Goal: Task Accomplishment & Management: Use online tool/utility

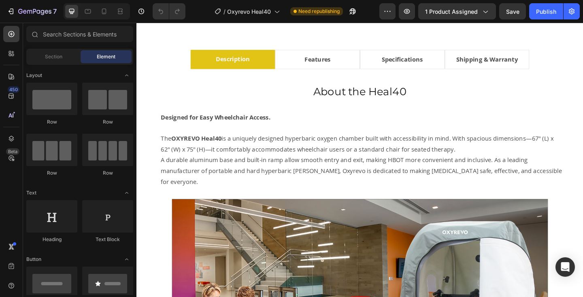
scroll to position [495, 0]
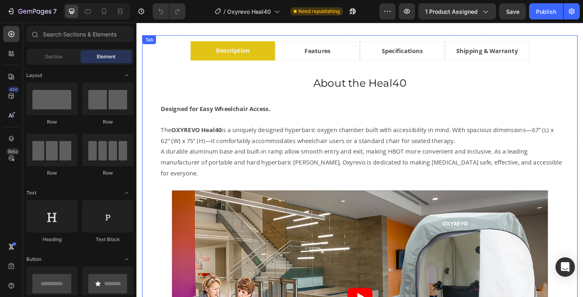
click at [453, 61] on li "Specifications" at bounding box center [426, 53] width 92 height 21
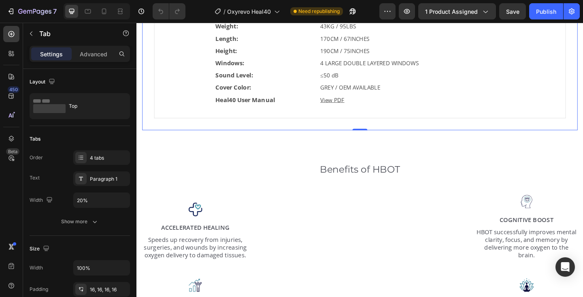
scroll to position [579, 0]
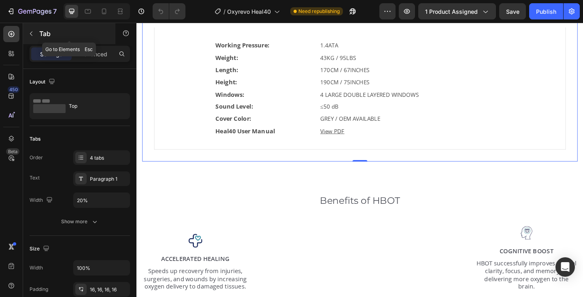
click at [41, 31] on p "Tab" at bounding box center [73, 34] width 69 height 10
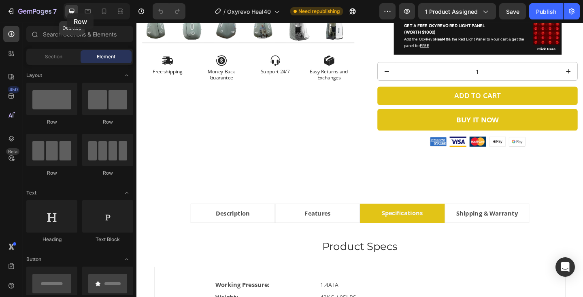
drag, startPoint x: 47, startPoint y: 101, endPoint x: 68, endPoint y: 11, distance: 92.4
click at [68, 0] on div "7 Desktop Version history / Oxyrevo Heal40 Need republishing Preview 1 product …" at bounding box center [291, 0] width 583 height 0
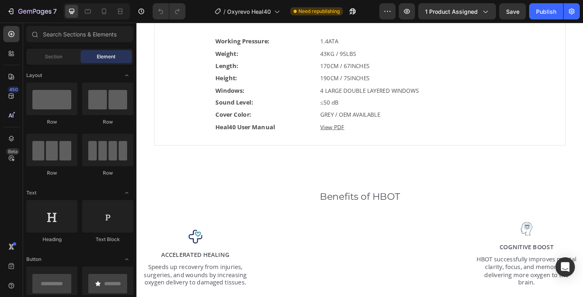
scroll to position [631, 0]
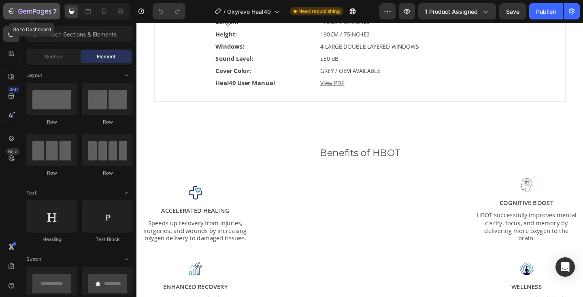
click at [25, 11] on icon "button" at bounding box center [34, 12] width 33 height 7
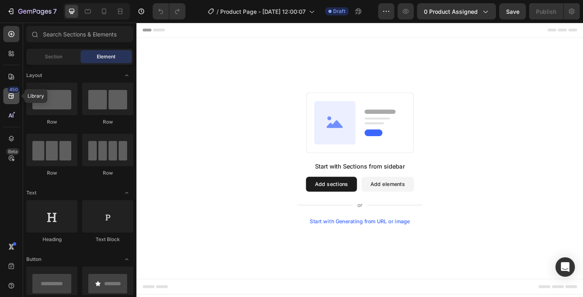
click at [11, 96] on icon at bounding box center [11, 96] width 8 height 8
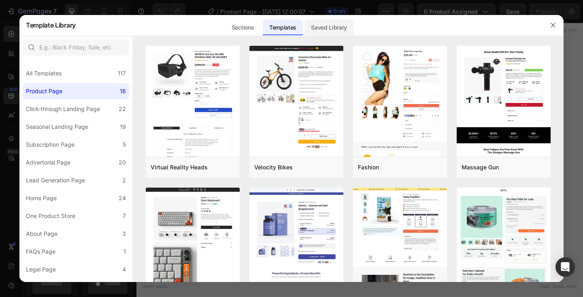
click at [327, 30] on div "Saved Library" at bounding box center [329, 27] width 49 height 16
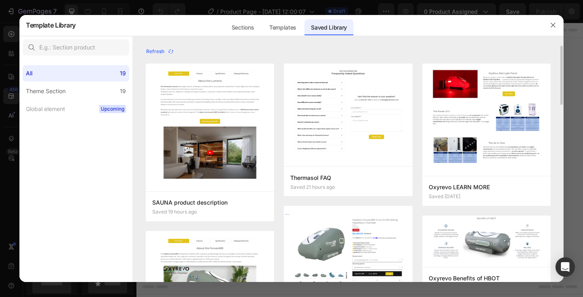
click at [330, 240] on img at bounding box center [348, 261] width 128 height 110
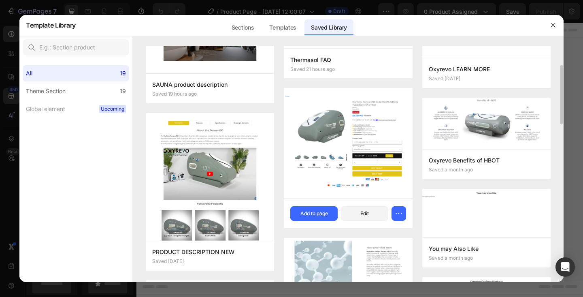
scroll to position [121, 0]
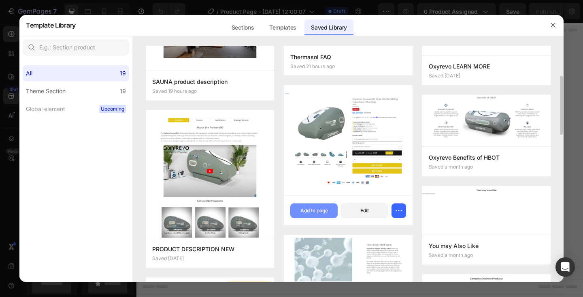
click at [317, 211] on div "Add to page" at bounding box center [315, 210] width 28 height 7
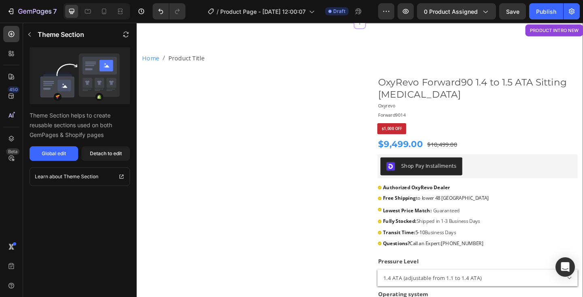
scroll to position [17, 0]
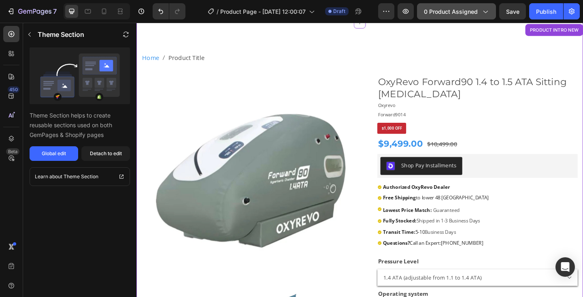
click at [485, 11] on icon "button" at bounding box center [485, 11] width 8 height 8
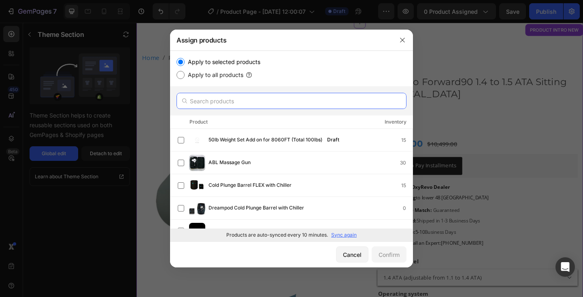
click at [212, 99] on input "text" at bounding box center [292, 101] width 230 height 16
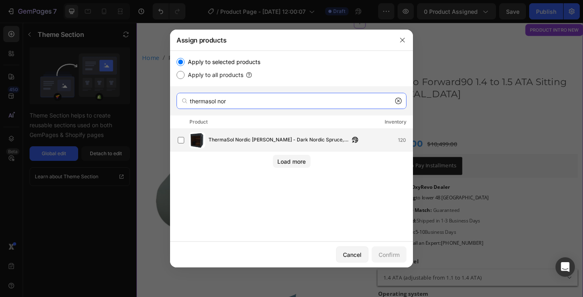
type input "thermasol nor"
click at [216, 143] on span "ThermaSol Nordic Misty - Dark Nordic Spruce, Outdoor Sauna" at bounding box center [279, 140] width 141 height 9
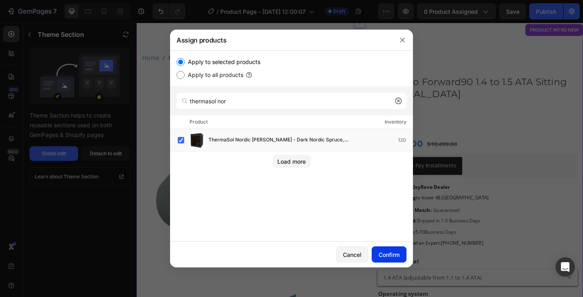
click at [399, 256] on div "Confirm" at bounding box center [389, 254] width 21 height 9
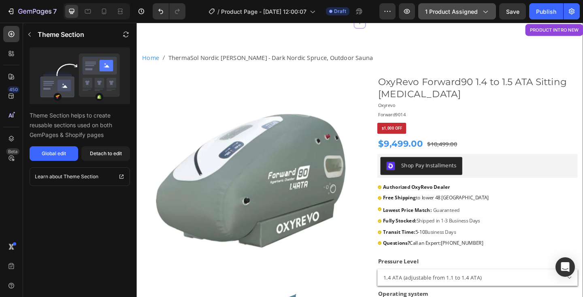
click at [488, 8] on icon "button" at bounding box center [485, 11] width 8 height 8
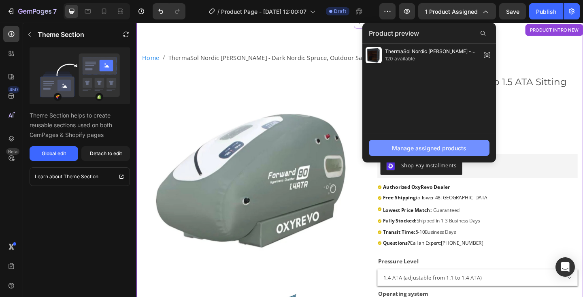
click at [415, 144] on div "Manage assigned products" at bounding box center [429, 148] width 75 height 9
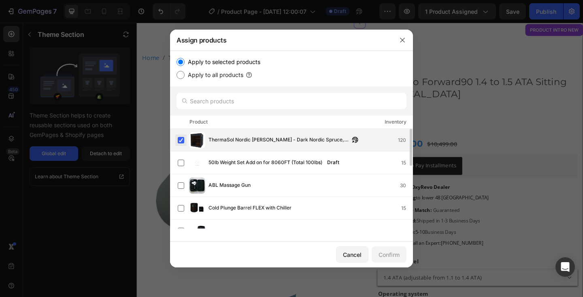
click at [179, 139] on label at bounding box center [181, 140] width 6 height 6
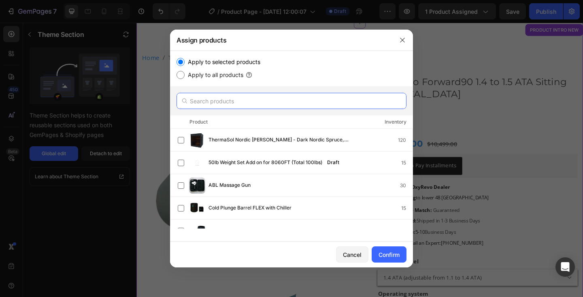
click at [195, 100] on input "text" at bounding box center [292, 101] width 230 height 16
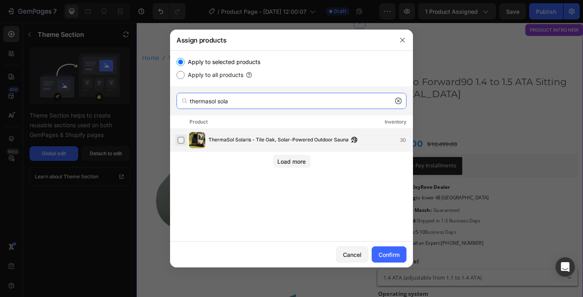
type input "thermasol sola"
click at [182, 142] on label at bounding box center [181, 140] width 6 height 6
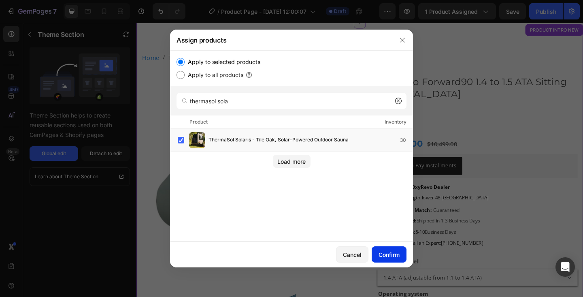
click at [398, 252] on div "Confirm" at bounding box center [389, 254] width 21 height 9
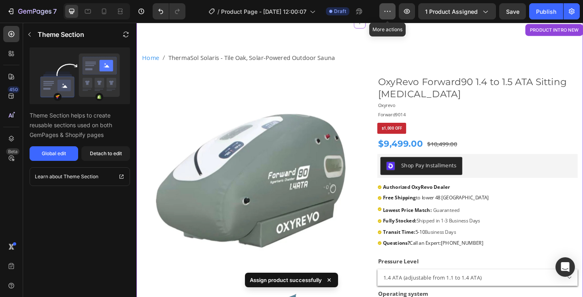
click at [386, 10] on icon "button" at bounding box center [388, 11] width 8 height 8
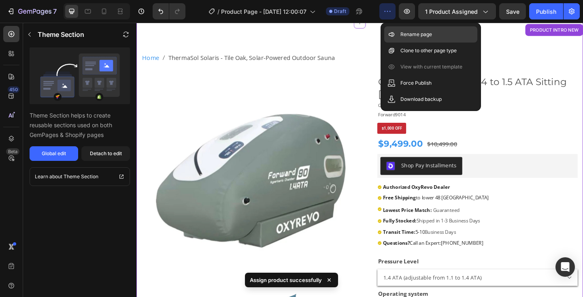
click at [404, 37] on p "Rename page" at bounding box center [417, 34] width 32 height 8
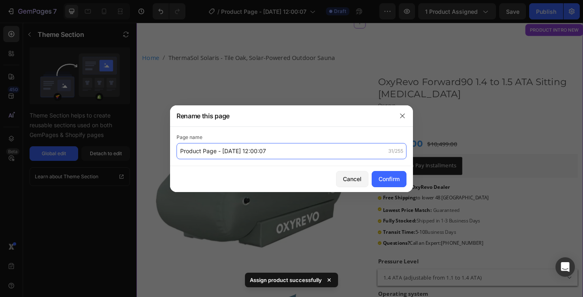
click at [218, 149] on input "Product Page - Aug 26, 12:00:07" at bounding box center [292, 151] width 230 height 16
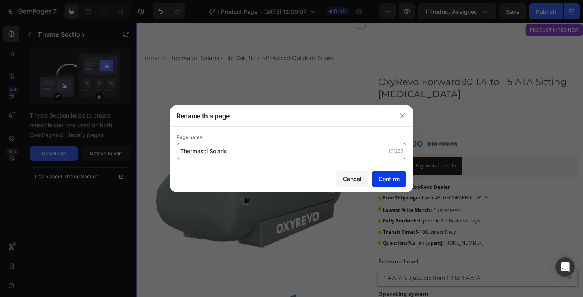
type input "Thermasol Solaris"
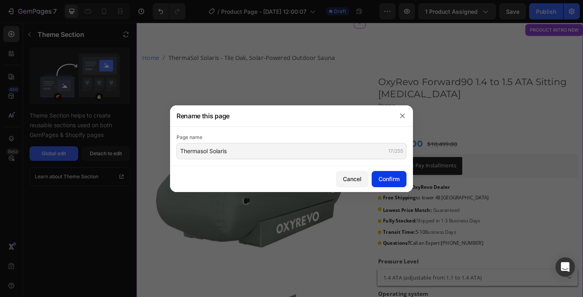
click at [377, 180] on button "Confirm" at bounding box center [389, 179] width 35 height 16
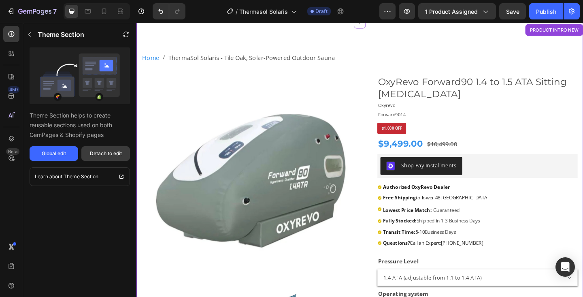
click at [102, 151] on div "Detach to edit" at bounding box center [106, 153] width 32 height 7
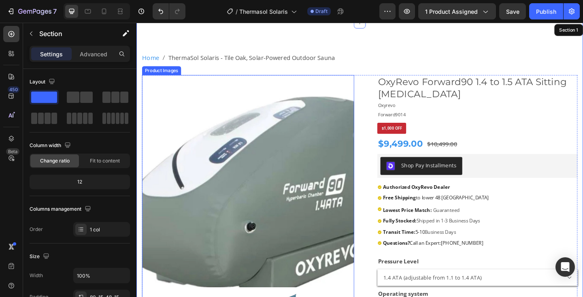
click at [247, 160] on img at bounding box center [258, 195] width 231 height 231
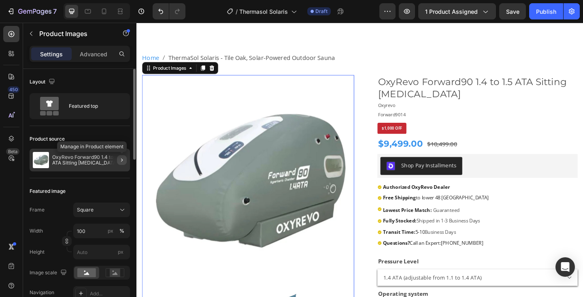
click at [120, 160] on icon "button" at bounding box center [122, 160] width 6 height 6
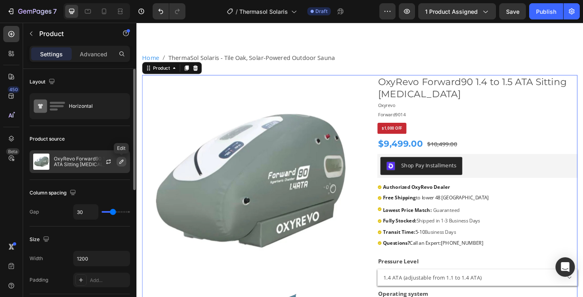
click at [122, 164] on icon "button" at bounding box center [121, 161] width 6 height 6
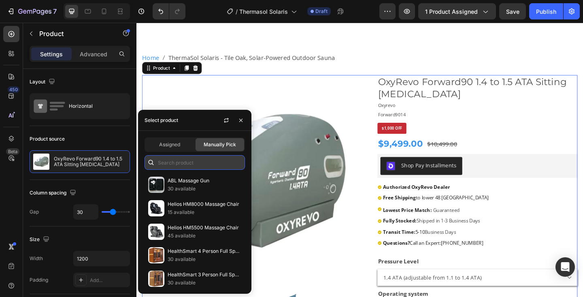
click at [181, 163] on input "text" at bounding box center [195, 162] width 100 height 15
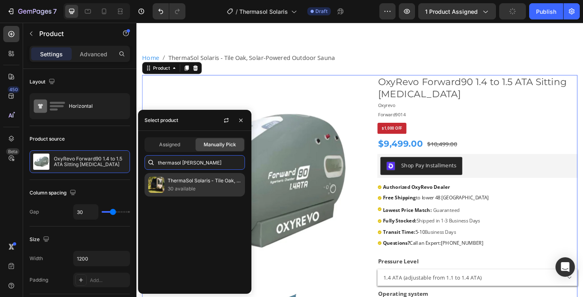
type input "thermasol solari"
click at [177, 181] on p "ThermaSol Solaris - Tile Oak, Solar-Powered Outdoor Sauna" at bounding box center [205, 181] width 74 height 8
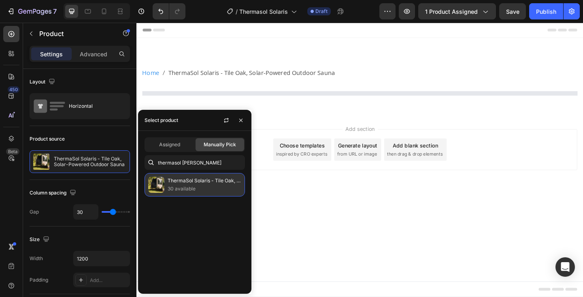
scroll to position [0, 0]
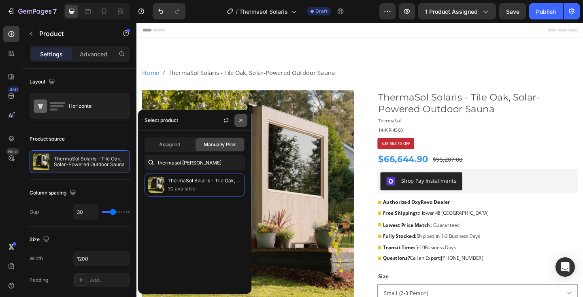
click at [241, 121] on icon "button" at bounding box center [240, 119] width 3 height 3
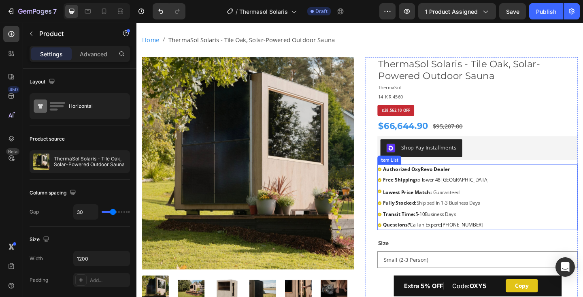
scroll to position [72, 0]
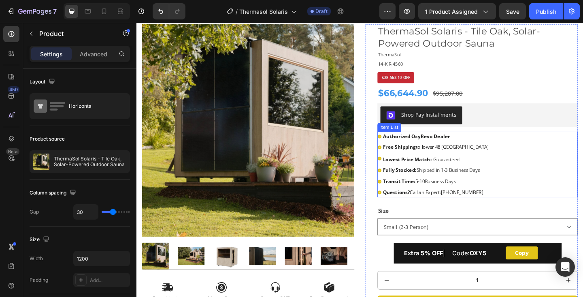
click at [450, 147] on strong "Authorized OxyRevo Dealer" at bounding box center [441, 146] width 73 height 7
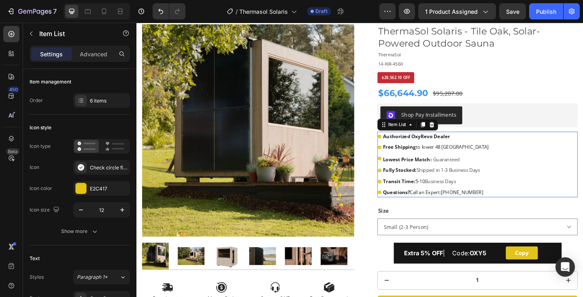
click at [450, 147] on strong "Authorized OxyRevo Dealer" at bounding box center [441, 146] width 73 height 7
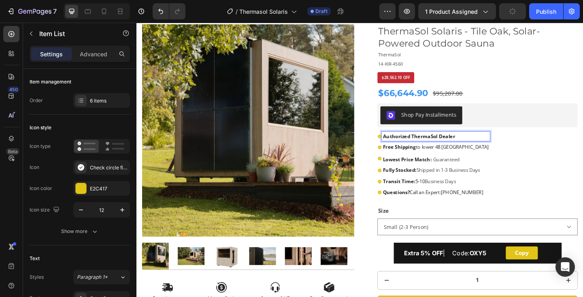
click at [428, 182] on strong "Fully Stocked:" at bounding box center [423, 182] width 36 height 7
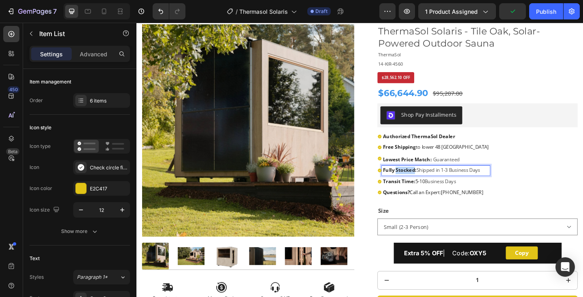
click at [428, 182] on strong "Fully Stocked:" at bounding box center [423, 182] width 36 height 7
click at [435, 196] on strong "Transit Time:" at bounding box center [422, 195] width 35 height 7
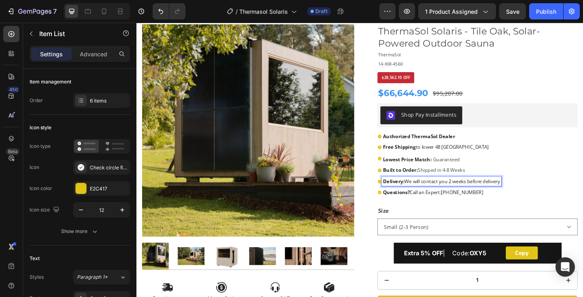
click at [583, 193] on div "Authorized ThermaSol Dealer Free Shipping to lower 48 United States Lowest Pric…" at bounding box center [508, 176] width 218 height 71
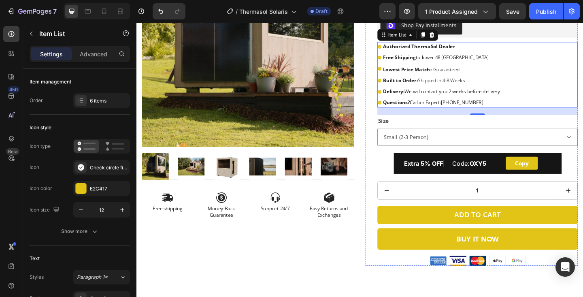
scroll to position [182, 0]
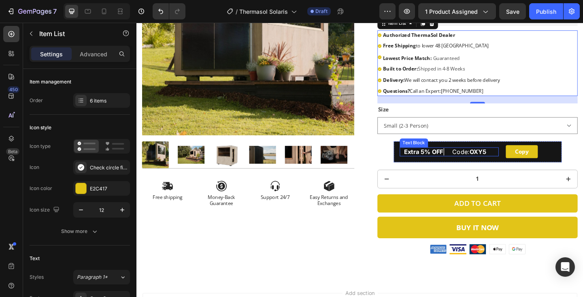
click at [443, 165] on strong "Extra 5% OFF" at bounding box center [449, 163] width 43 height 8
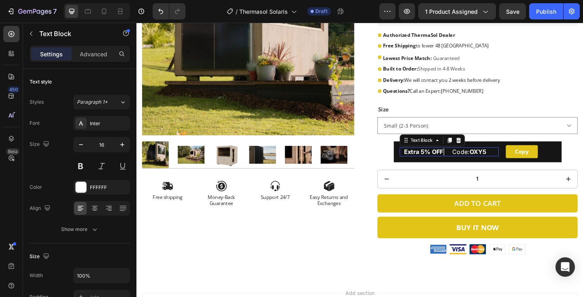
click at [443, 165] on strong "Extra 5% OFF" at bounding box center [449, 163] width 43 height 8
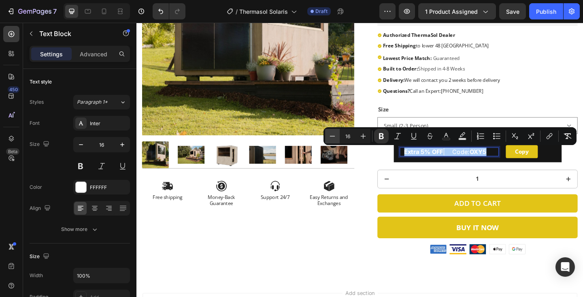
click at [333, 138] on icon "Editor contextual toolbar" at bounding box center [333, 136] width 8 height 8
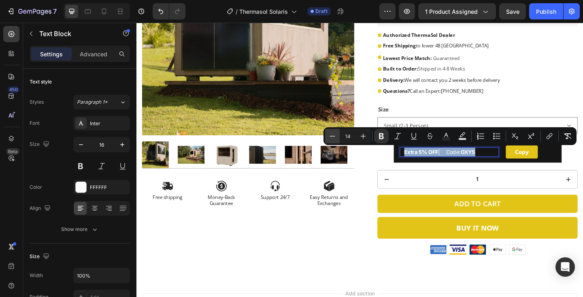
type input "13"
click at [501, 163] on strong "OXY5" at bounding box center [493, 163] width 15 height 6
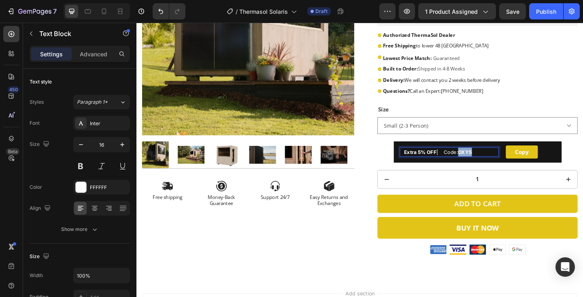
click at [501, 163] on strong "OXY5" at bounding box center [493, 163] width 15 height 6
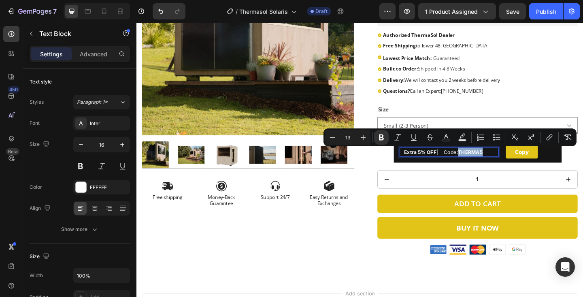
drag, startPoint x: 494, startPoint y: 164, endPoint x: 522, endPoint y: 164, distance: 28.4
click at [522, 164] on p "Extra 5% OFF | Code: THERMA5" at bounding box center [479, 163] width 103 height 10
copy strong "THERMA5"
click at [570, 168] on button "Copy" at bounding box center [555, 163] width 35 height 14
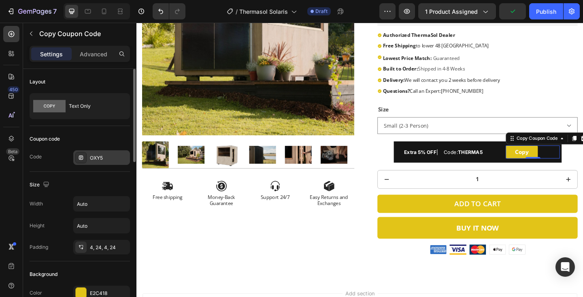
click at [108, 156] on div "OXY5" at bounding box center [109, 157] width 38 height 7
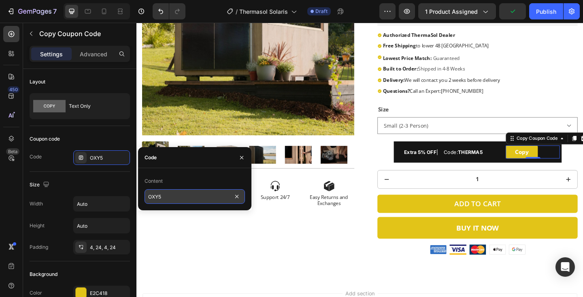
click at [177, 197] on input "OXY5" at bounding box center [195, 196] width 100 height 15
paste input "THERMA"
type input "THERMA5"
drag, startPoint x: 114, startPoint y: 145, endPoint x: 241, endPoint y: 156, distance: 127.6
click at [241, 156] on icon "button" at bounding box center [242, 157] width 6 height 6
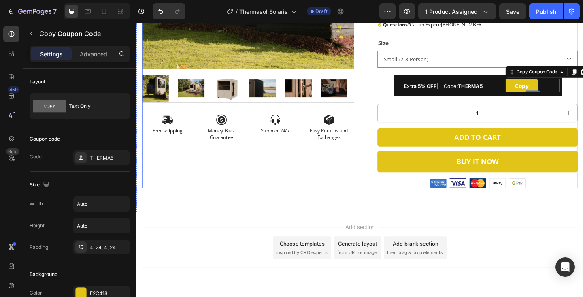
scroll to position [279, 0]
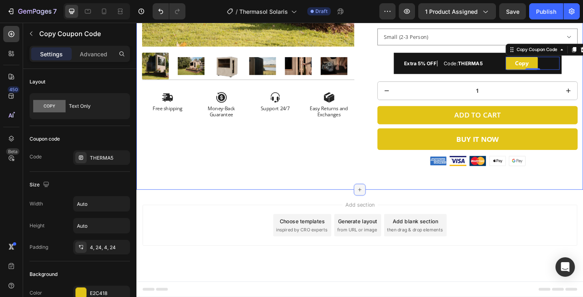
click at [381, 205] on icon at bounding box center [379, 204] width 6 height 6
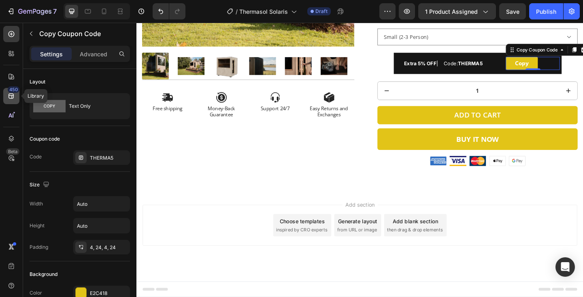
click at [9, 98] on icon at bounding box center [11, 96] width 5 height 5
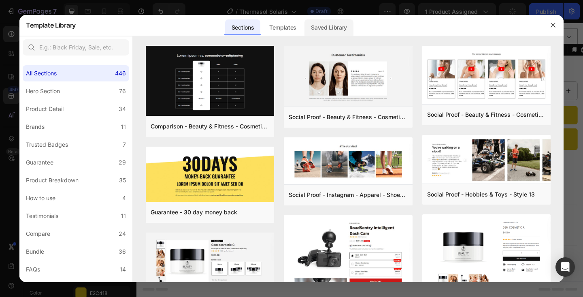
click at [320, 26] on div "Saved Library" at bounding box center [329, 27] width 49 height 16
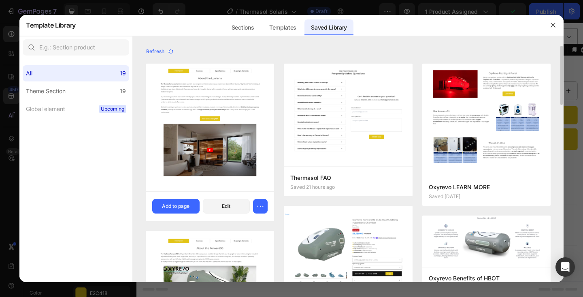
click at [245, 94] on img at bounding box center [210, 126] width 128 height 130
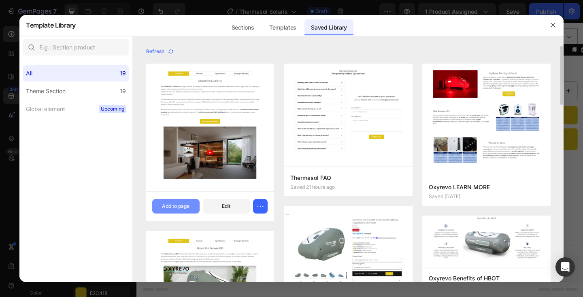
click at [170, 210] on button "Add to page" at bounding box center [175, 206] width 47 height 15
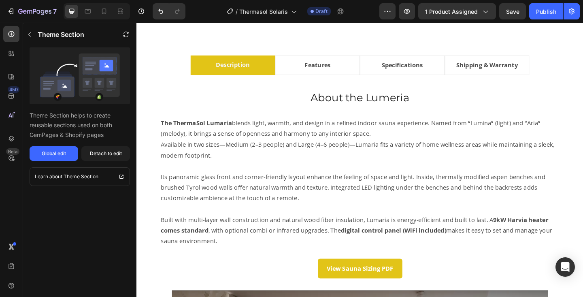
scroll to position [460, 0]
click at [407, 102] on h2 "About the Lumeria" at bounding box center [380, 104] width 448 height 16
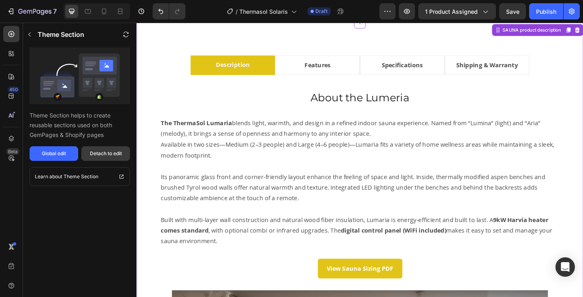
click at [98, 155] on div "Detach to edit" at bounding box center [106, 153] width 32 height 7
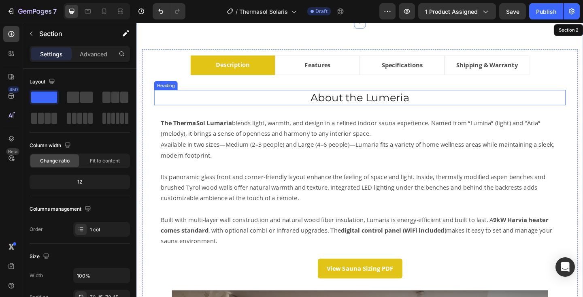
click at [397, 102] on h2 "About the Lumeria" at bounding box center [380, 104] width 448 height 16
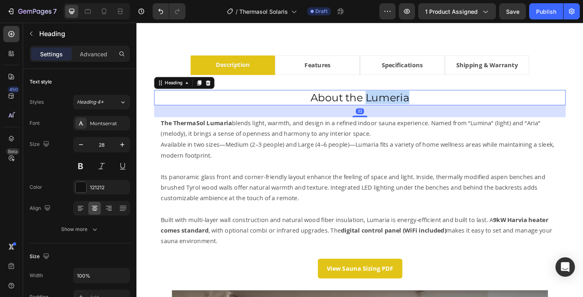
click at [397, 102] on h2 "About the Lumeria" at bounding box center [380, 104] width 448 height 16
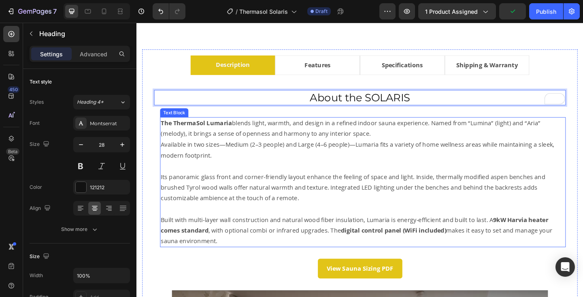
click at [484, 137] on p "The ThermaSol Lumaria blends light, warmth, and design in a refined indoor saun…" at bounding box center [383, 137] width 440 height 23
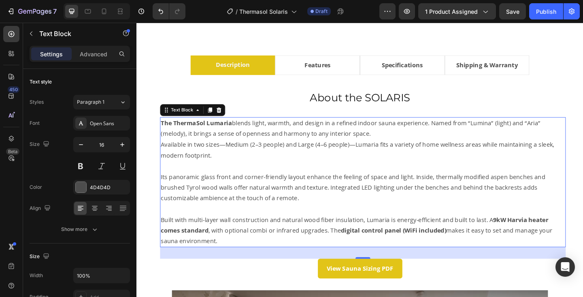
click at [242, 146] on p "The ThermaSol Lumaria blends light, warmth, and design in a refined indoor saun…" at bounding box center [383, 137] width 440 height 23
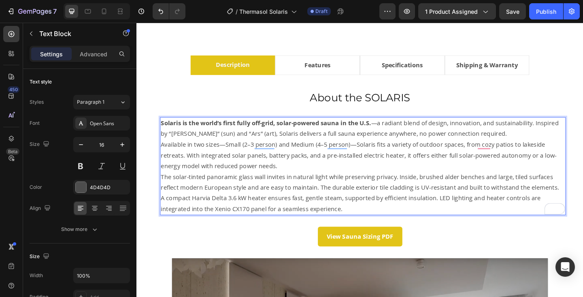
click at [499, 144] on p "Solaris is the world’s first fully off-grid, solar-powered sauna in the U.S. —a…" at bounding box center [383, 137] width 440 height 23
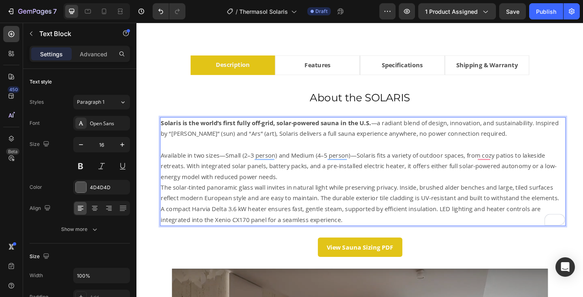
click at [305, 192] on p "Available in two sizes—Small (2–3 person) and Medium (4–5 person)—Solaris fits …" at bounding box center [383, 178] width 440 height 35
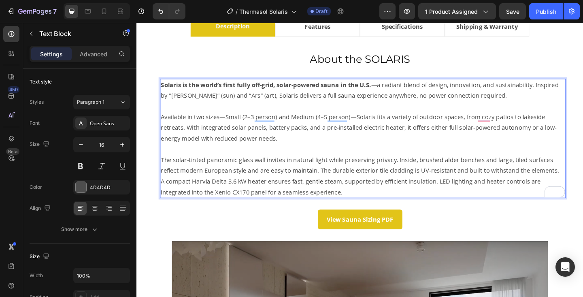
scroll to position [501, 0]
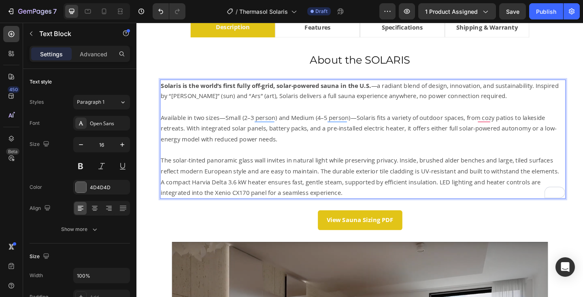
click at [163, 198] on p "A compact Harvia Delta 3.6 kW heater ensures fast, gentle steam, supported by e…" at bounding box center [383, 201] width 440 height 23
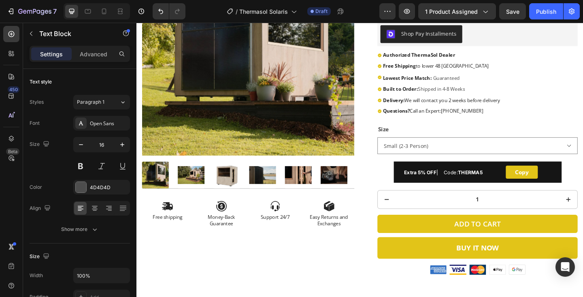
scroll to position [160, 0]
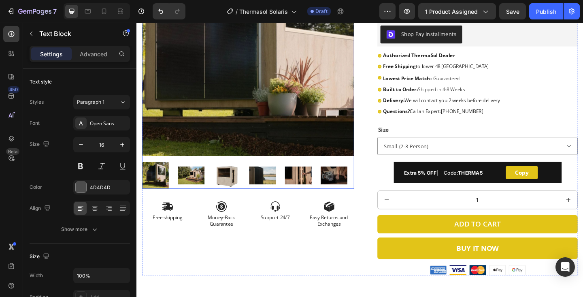
click at [242, 75] on img at bounding box center [258, 52] width 231 height 231
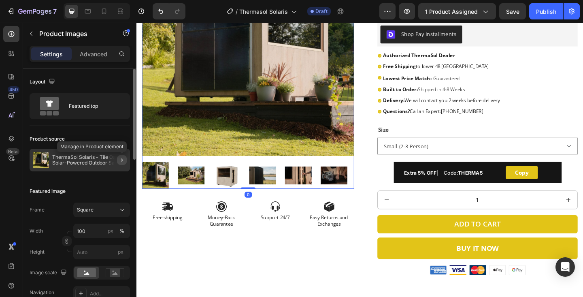
click at [124, 162] on icon "button" at bounding box center [122, 160] width 6 height 6
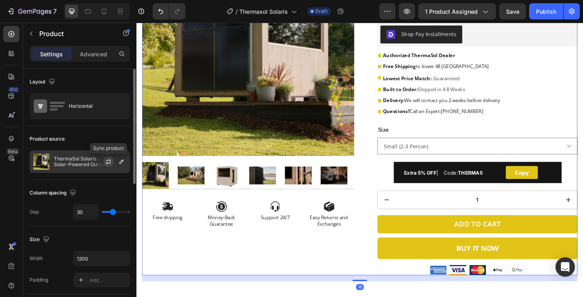
click at [109, 162] on icon "button" at bounding box center [108, 161] width 6 height 6
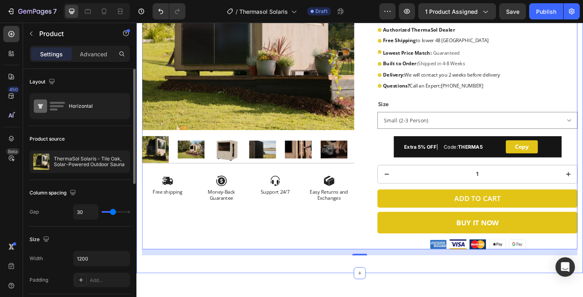
scroll to position [187, 0]
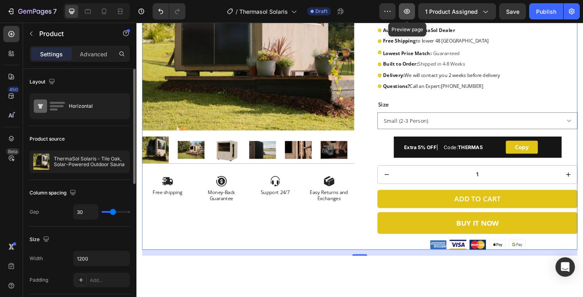
click at [411, 9] on icon "button" at bounding box center [407, 11] width 8 height 8
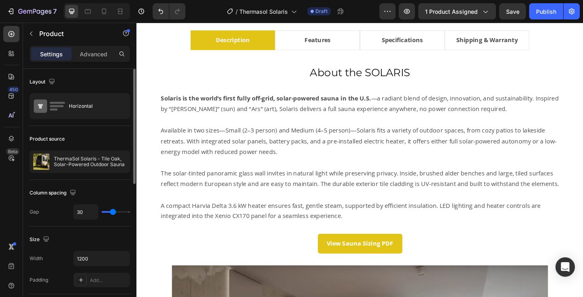
scroll to position [474, 0]
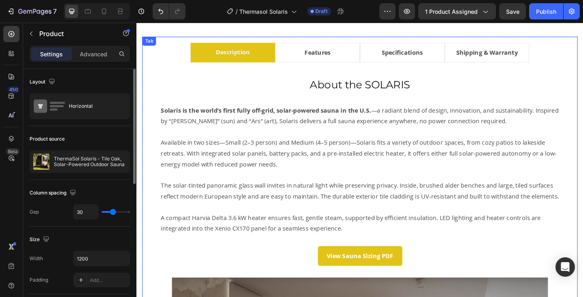
click at [366, 52] on li "Features" at bounding box center [333, 55] width 92 height 21
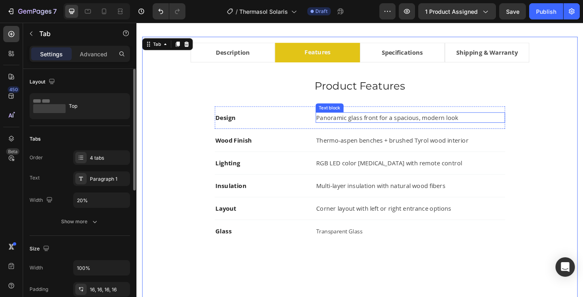
click at [368, 126] on p "Panoramic glass front for a spacious, modern look" at bounding box center [434, 126] width 205 height 10
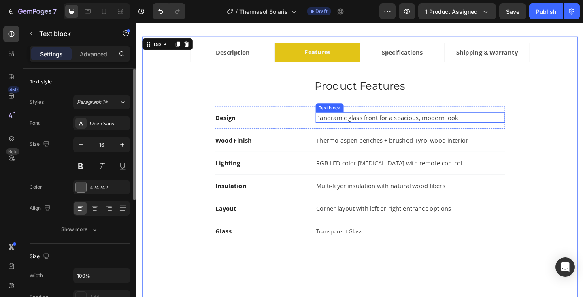
click at [368, 126] on p "Panoramic glass front for a spacious, modern look" at bounding box center [434, 126] width 205 height 10
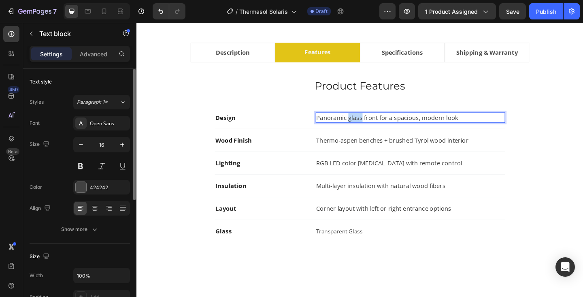
click at [368, 126] on p "Panoramic glass front for a spacious, modern look" at bounding box center [434, 126] width 205 height 10
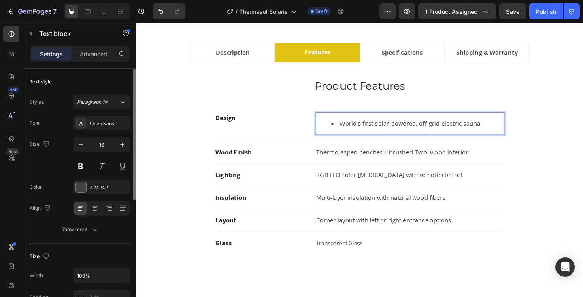
click at [359, 133] on li "World’s first solar-powered, off-grid electric sauna" at bounding box center [442, 133] width 188 height 10
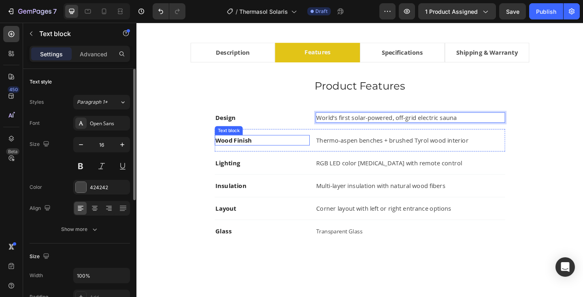
click at [245, 152] on strong "Wood Finish" at bounding box center [242, 150] width 40 height 9
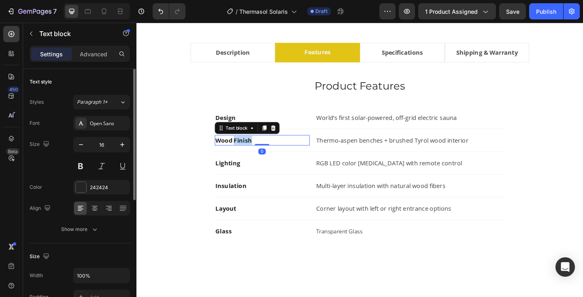
click at [245, 152] on strong "Wood Finish" at bounding box center [242, 150] width 40 height 9
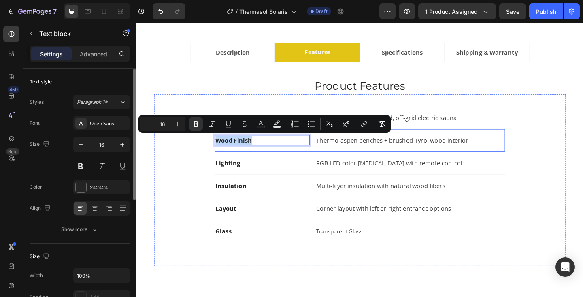
click at [274, 158] on div "Wood Finish Text block 0 Thermo-aspen benches + brushed Tyrol wood interior Tex…" at bounding box center [380, 151] width 316 height 25
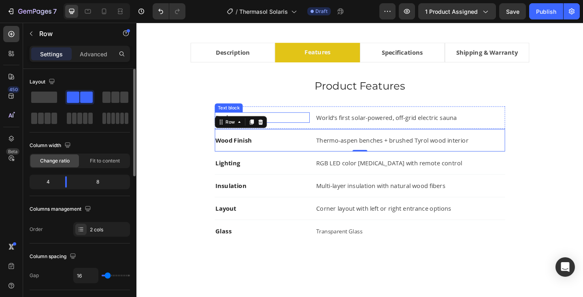
click at [300, 125] on p "Design" at bounding box center [273, 126] width 102 height 10
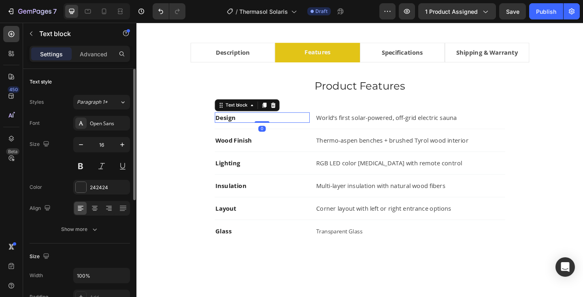
click at [263, 125] on p "Design" at bounding box center [273, 126] width 102 height 10
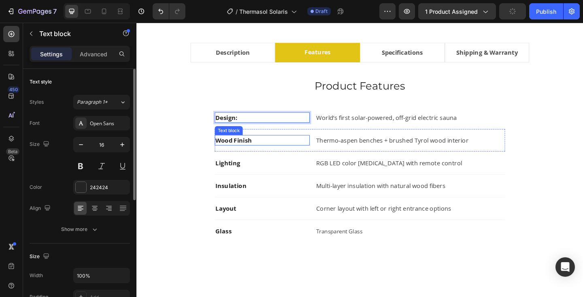
click at [251, 152] on strong "Wood Finish" at bounding box center [242, 150] width 40 height 9
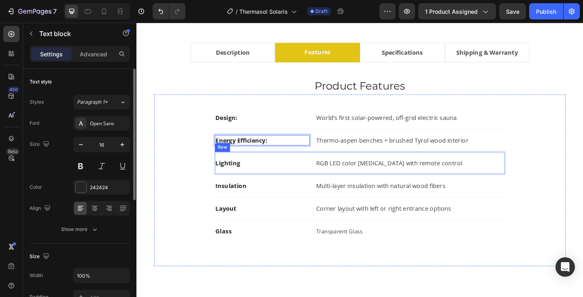
click at [271, 168] on div "Lighting Text block RGB LED color light therapy with remote control Text block …" at bounding box center [380, 175] width 316 height 25
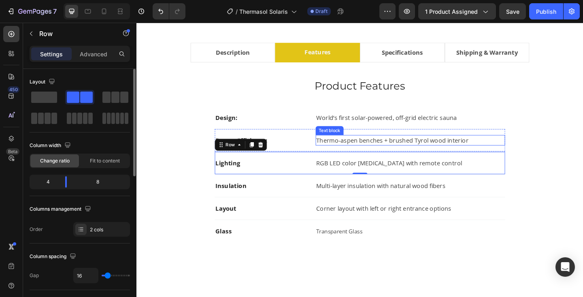
click at [349, 151] on p "Thermo-aspen benches + brushed Tyrol wood interior" at bounding box center [434, 151] width 205 height 10
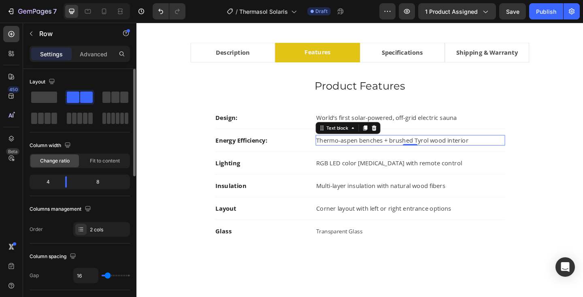
click at [349, 151] on p "Thermo-aspen benches + brushed Tyrol wood interior" at bounding box center [434, 151] width 205 height 10
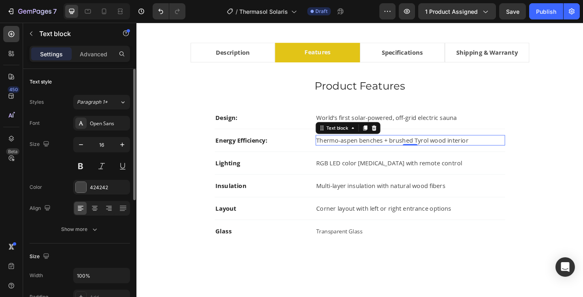
click at [349, 151] on p "Thermo-aspen benches + brushed Tyrol wood interior" at bounding box center [434, 151] width 205 height 10
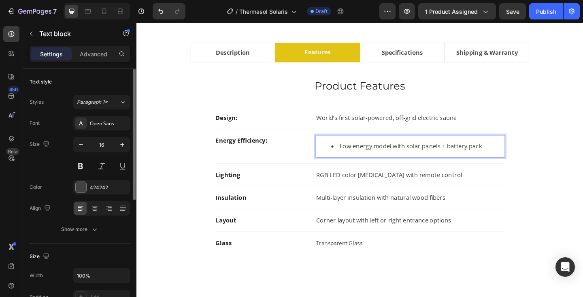
click at [357, 158] on li "Low-energy model with solar panels + battery pack" at bounding box center [442, 157] width 188 height 10
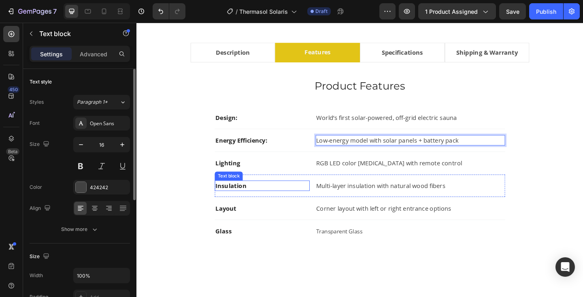
click at [236, 202] on strong "Insulation" at bounding box center [239, 200] width 34 height 9
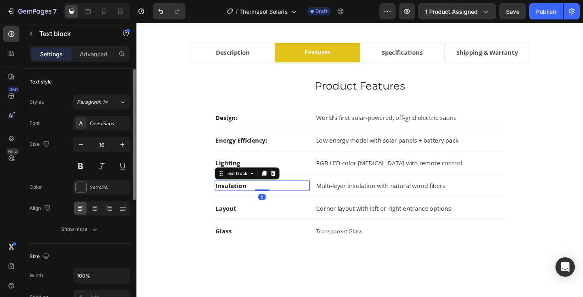
click at [236, 202] on strong "Insulation" at bounding box center [239, 200] width 34 height 9
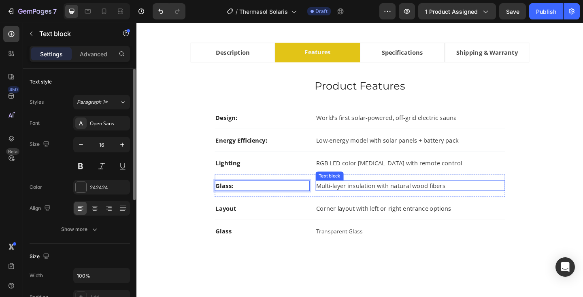
click at [369, 198] on p "Multi-layer insulation with natural wood fibers" at bounding box center [434, 200] width 205 height 10
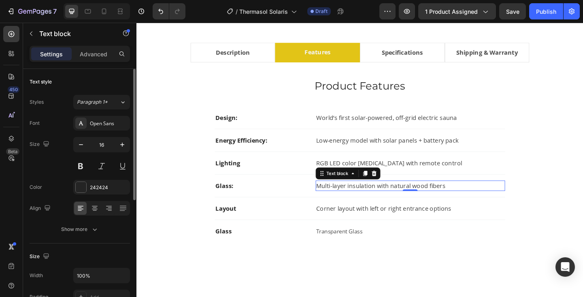
click at [369, 198] on p "Multi-layer insulation with natural wood fibers" at bounding box center [434, 200] width 205 height 10
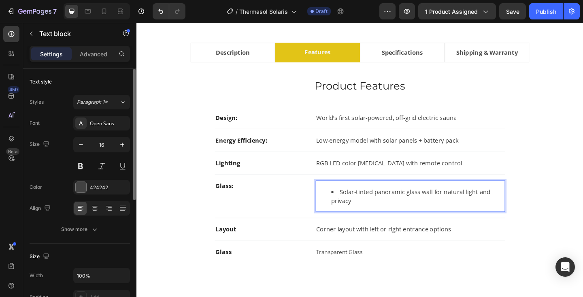
click at [358, 205] on li "Solar-tinted panoramic glass wall for natural light and privacy" at bounding box center [442, 211] width 188 height 19
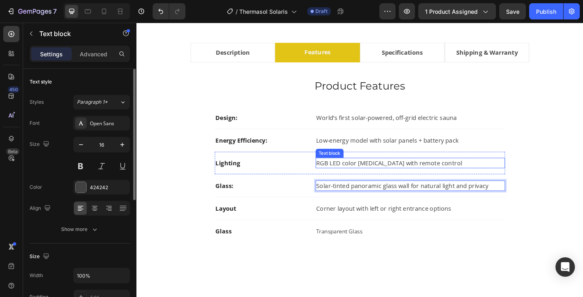
click at [378, 172] on p "RGB LED color light therapy with remote control" at bounding box center [434, 176] width 205 height 10
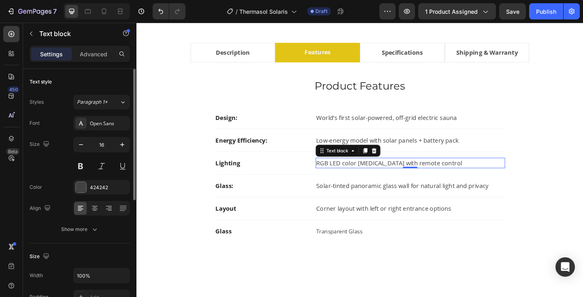
click at [378, 172] on p "RGB LED color light therapy with remote control" at bounding box center [434, 176] width 205 height 10
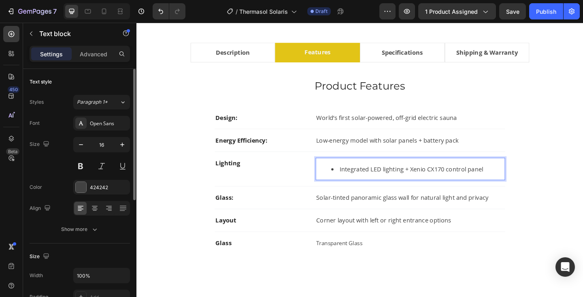
click at [356, 182] on li "Integrated LED lighting + Xenio CX170 control panel" at bounding box center [442, 182] width 188 height 10
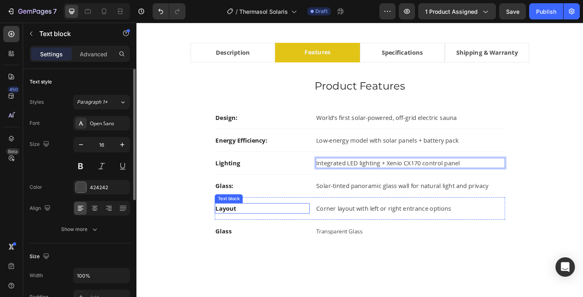
click at [231, 226] on strong "Layout" at bounding box center [233, 224] width 23 height 9
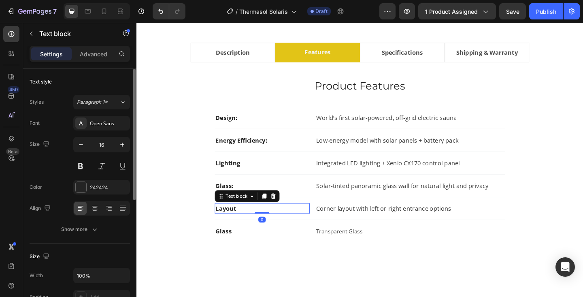
click at [231, 226] on strong "Layout" at bounding box center [233, 224] width 23 height 9
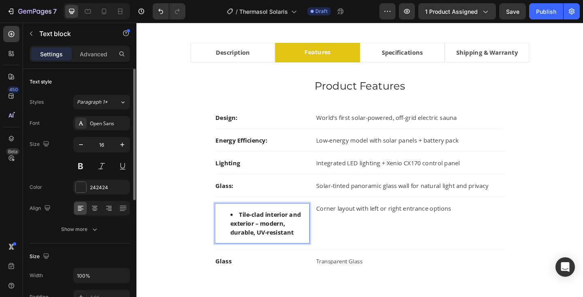
click at [249, 231] on li "Tile-clad interior and exterior – modern, durable, UV-resistant" at bounding box center [281, 240] width 85 height 29
click at [248, 230] on li "Tile-clad interior and exterior – modern, durable, UV-resistant" at bounding box center [281, 240] width 85 height 29
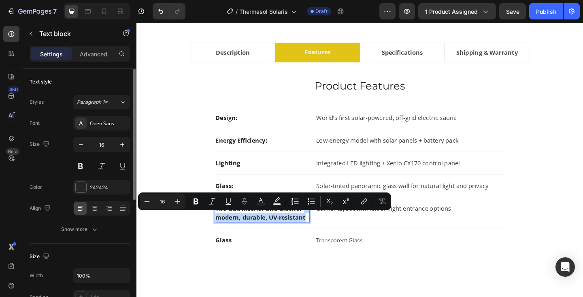
drag, startPoint x: 223, startPoint y: 235, endPoint x: 294, endPoint y: 244, distance: 71.8
click at [294, 239] on p "Tile-clad interior and exterior – modern, durable, UV-resistant" at bounding box center [273, 229] width 102 height 19
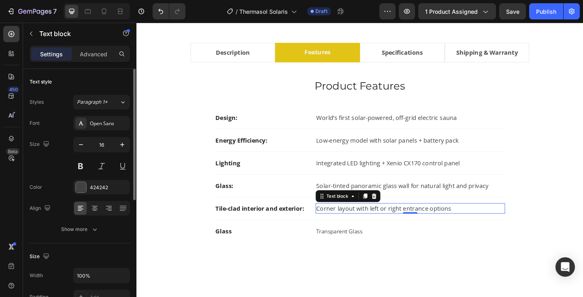
click at [359, 222] on p "Corner layout with left or right entrance options" at bounding box center [434, 225] width 205 height 10
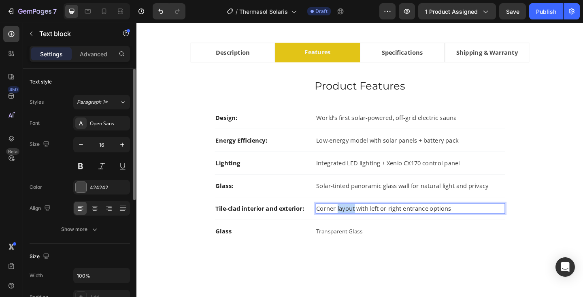
click at [359, 222] on p "Corner layout with left or right entrance options" at bounding box center [434, 225] width 205 height 10
click at [338, 226] on p "– modern, durable, UV-resistant" at bounding box center [434, 225] width 205 height 10
click at [342, 226] on p "– modern, durable, UV-resistant" at bounding box center [434, 225] width 205 height 10
click at [384, 226] on p "Modern, durable, UV-resistant" at bounding box center [434, 225] width 205 height 10
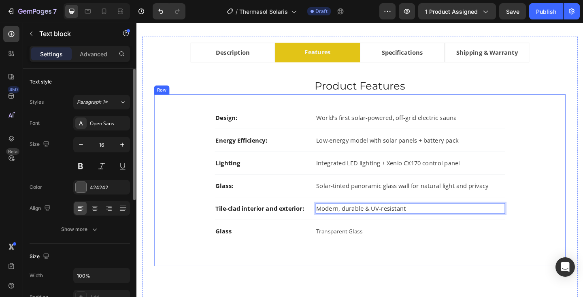
click at [583, 186] on div "Design: Text block World’s first solar-powered, off-grid electric sauna Text bl…" at bounding box center [380, 194] width 422 height 161
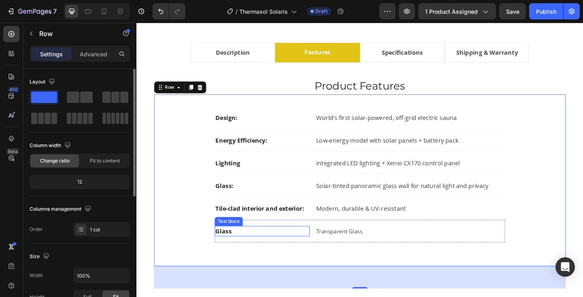
click at [234, 252] on strong "Glass" at bounding box center [230, 249] width 17 height 9
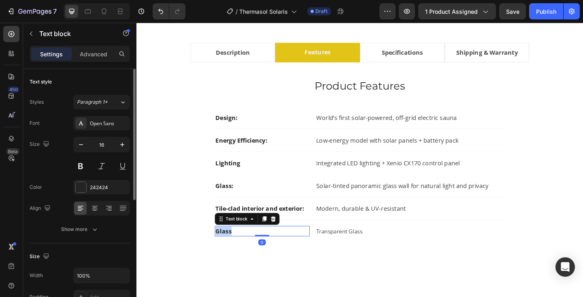
click at [234, 252] on strong "Glass" at bounding box center [230, 249] width 17 height 9
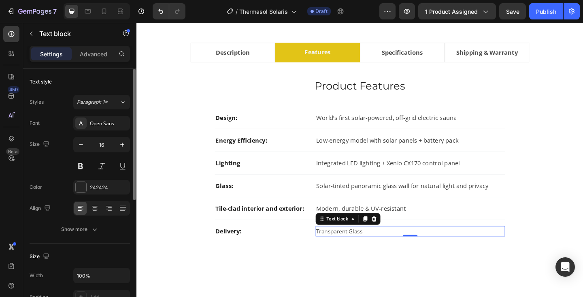
click at [345, 250] on span "Transparent Glass" at bounding box center [357, 249] width 50 height 8
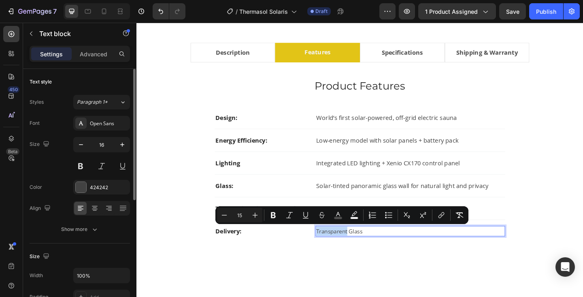
click at [345, 250] on span "Transparent Glass" at bounding box center [357, 249] width 50 height 8
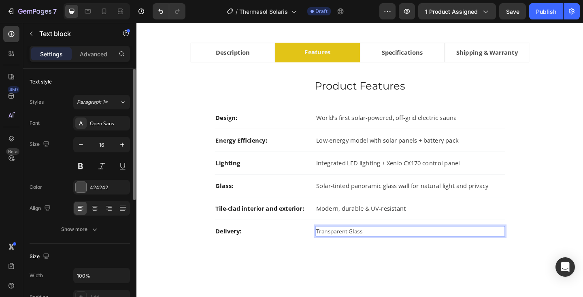
click at [345, 250] on span "Transparent Glass" at bounding box center [357, 249] width 50 height 8
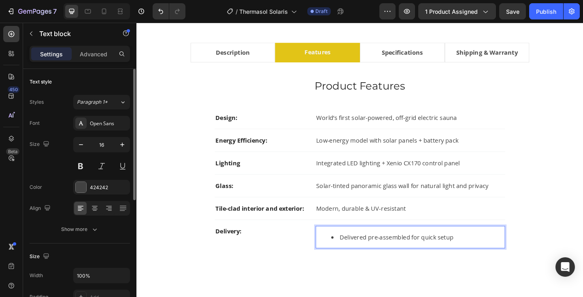
click at [355, 258] on li "Delivered pre-assembled for quick setup" at bounding box center [442, 256] width 188 height 10
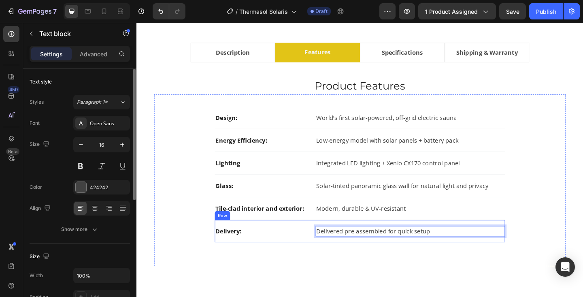
click at [327, 243] on div "Delivery: Text block Delivered pre-assembled for quick setup Text block 0 Row" at bounding box center [380, 249] width 316 height 24
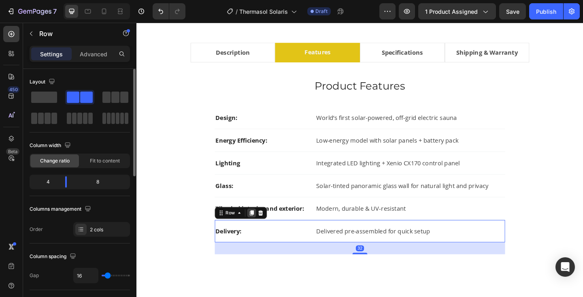
click at [263, 231] on icon at bounding box center [262, 230] width 4 height 6
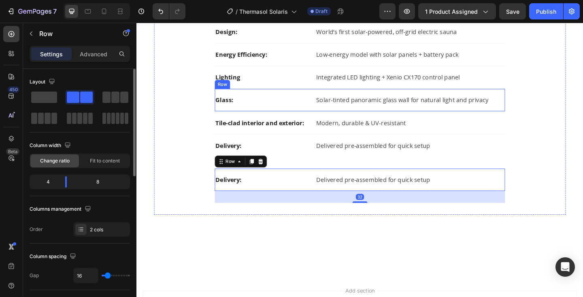
scroll to position [568, 0]
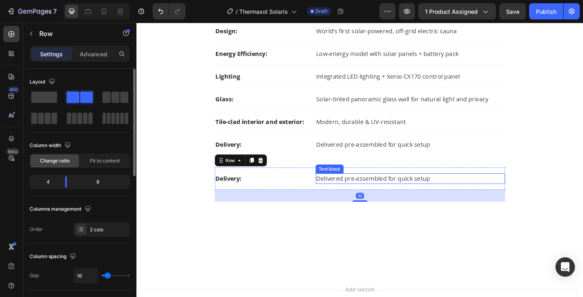
click at [362, 190] on p "Delivered pre-assembled for quick setup" at bounding box center [434, 193] width 205 height 10
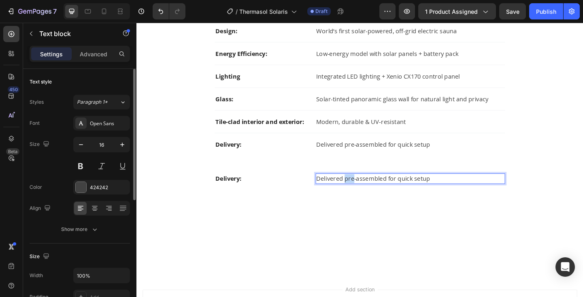
click at [362, 190] on p "Delivered pre-assembled for quick setup" at bounding box center [434, 193] width 205 height 10
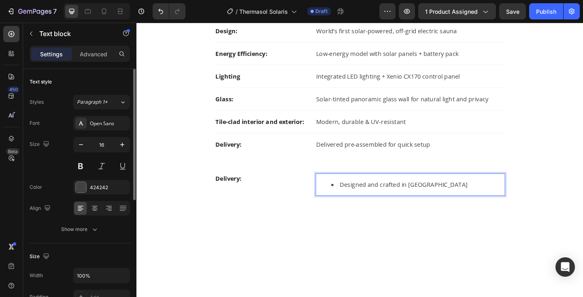
click at [357, 201] on li "Designed and crafted in Finland" at bounding box center [442, 199] width 188 height 10
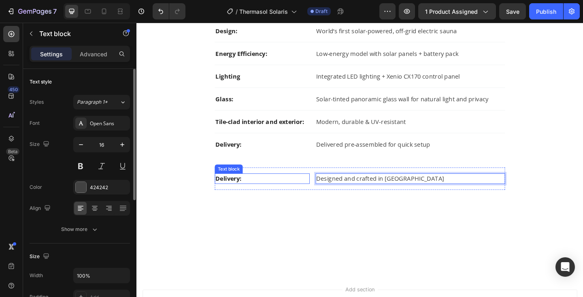
click at [243, 190] on strong "Delivery:" at bounding box center [236, 192] width 28 height 9
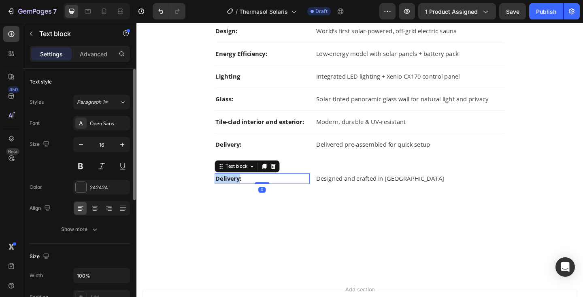
click at [243, 190] on strong "Delivery:" at bounding box center [236, 192] width 28 height 9
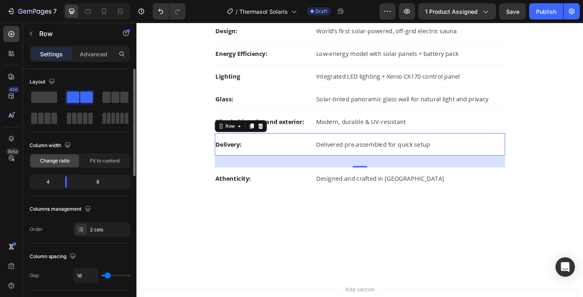
click at [352, 164] on div "Delivery: Text block Delivered pre-assembled for quick setup Text block Row 0" at bounding box center [380, 155] width 316 height 24
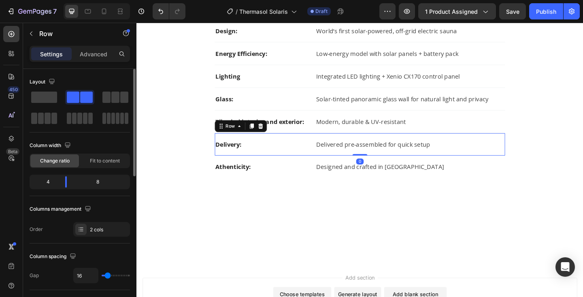
drag, startPoint x: 383, startPoint y: 179, endPoint x: 383, endPoint y: 164, distance: 15.4
click at [383, 164] on div "Delivery: Text block Delivered pre-assembled for quick setup Text block Row 0" at bounding box center [380, 155] width 316 height 24
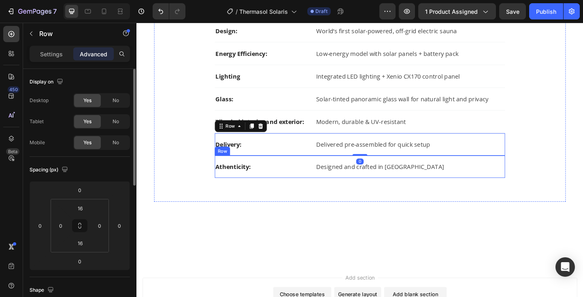
click at [326, 174] on div "Athenticity: Text block Designed and crafted in Finland Text block Row" at bounding box center [380, 179] width 316 height 24
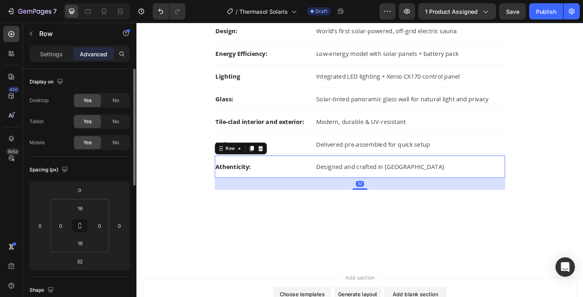
click at [261, 160] on icon at bounding box center [262, 160] width 4 height 6
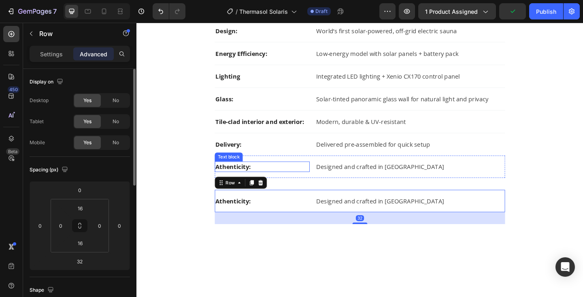
click at [226, 183] on p "Athenticity:" at bounding box center [273, 180] width 102 height 10
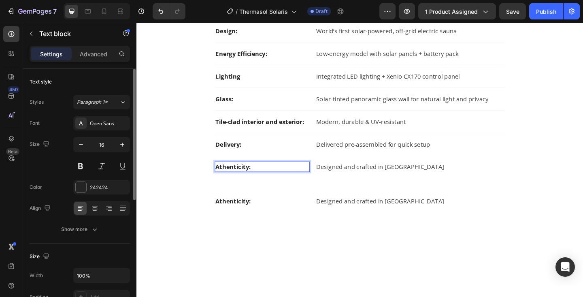
click at [227, 180] on strong "Athenticity:" at bounding box center [241, 179] width 38 height 9
click at [564, 170] on div "Design: Text block World’s first solar-powered, off-grid electric sauna Text bl…" at bounding box center [380, 130] width 422 height 222
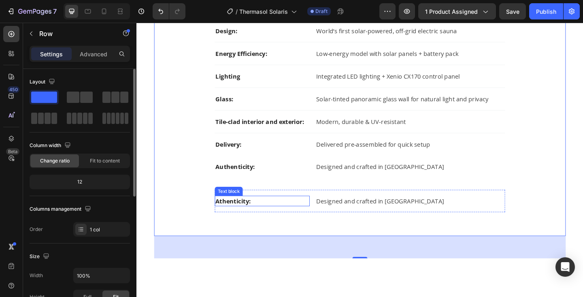
click at [235, 217] on strong "Athenticity:" at bounding box center [241, 216] width 38 height 9
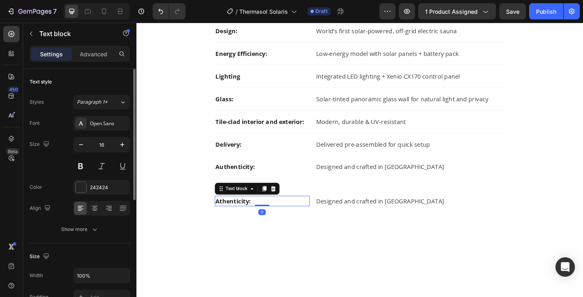
click at [235, 217] on strong "Athenticity:" at bounding box center [241, 216] width 38 height 9
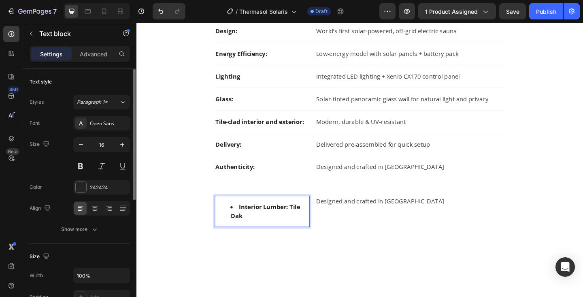
click at [247, 223] on li "Interior Lumber: Tile Oak" at bounding box center [281, 227] width 85 height 19
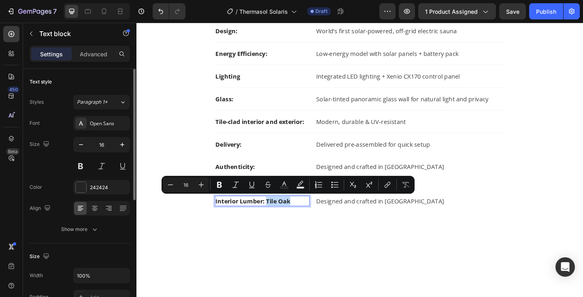
drag, startPoint x: 307, startPoint y: 217, endPoint x: 279, endPoint y: 217, distance: 28.8
click at [279, 217] on p "Interior Lumber: Tile Oak" at bounding box center [273, 217] width 102 height 10
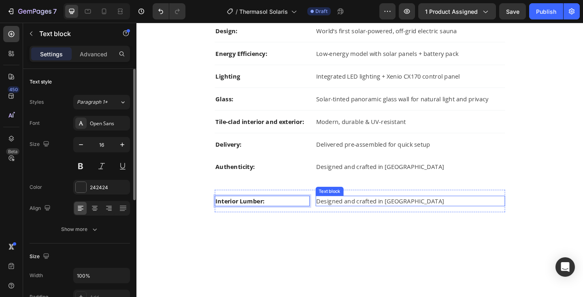
click at [345, 215] on p "Designed and crafted in Finland" at bounding box center [434, 217] width 205 height 10
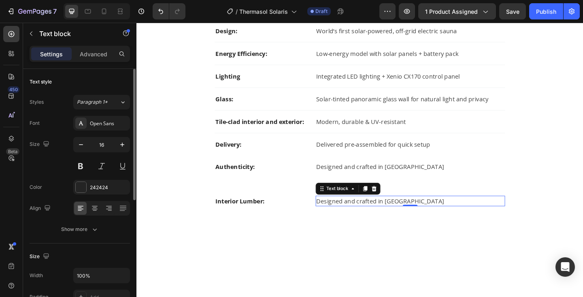
click at [345, 215] on p "Designed and crafted in Finland" at bounding box center [434, 217] width 205 height 10
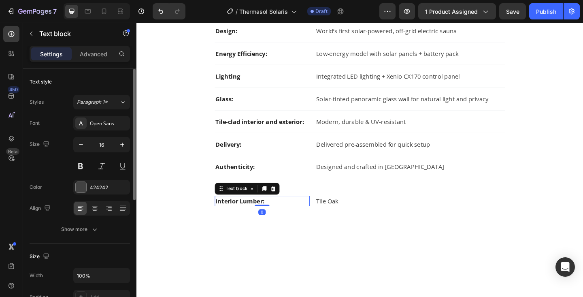
click at [318, 221] on p "Interior Lumber:" at bounding box center [273, 217] width 102 height 10
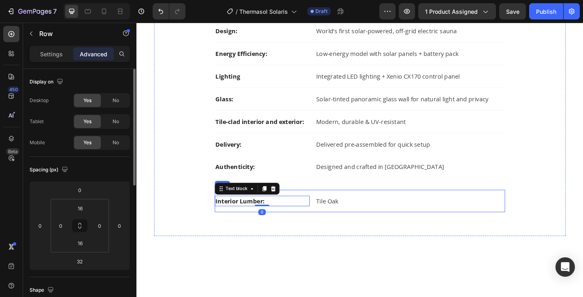
click at [327, 223] on div "Interior Lumber: Text block 0 Tile Oak Text block Row" at bounding box center [380, 217] width 316 height 24
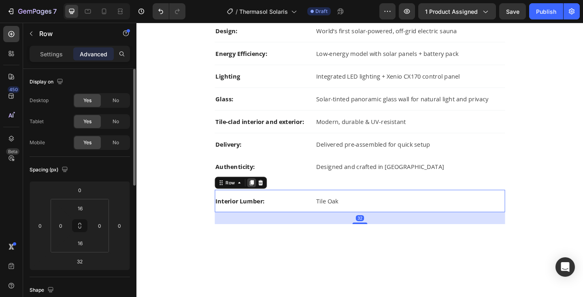
click at [263, 197] on icon at bounding box center [262, 197] width 4 height 6
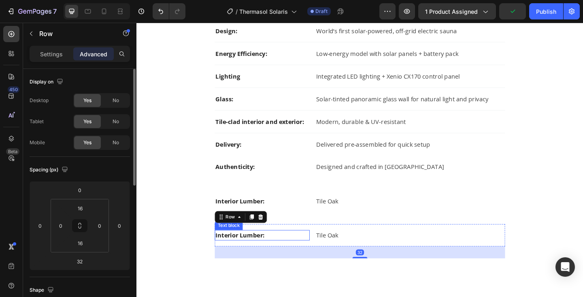
click at [240, 254] on p "Interior Lumber:" at bounding box center [273, 254] width 102 height 10
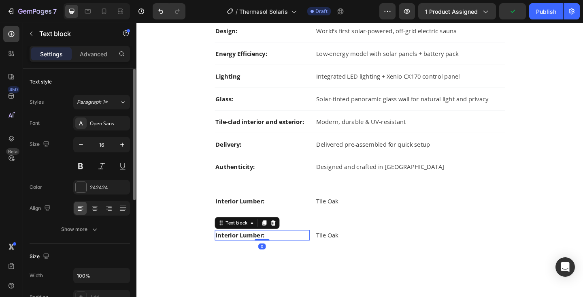
click at [247, 255] on p "Interior Lumber:" at bounding box center [273, 254] width 102 height 10
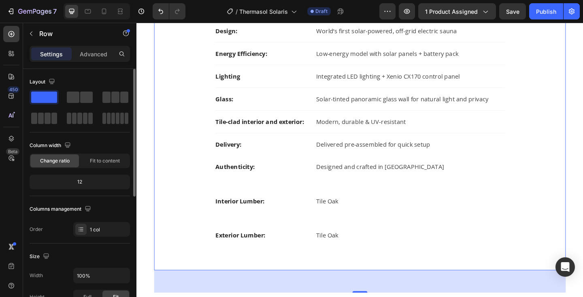
click at [360, 198] on div "Design: Text block World’s first solar-powered, off-grid electric sauna Text bl…" at bounding box center [380, 149] width 422 height 260
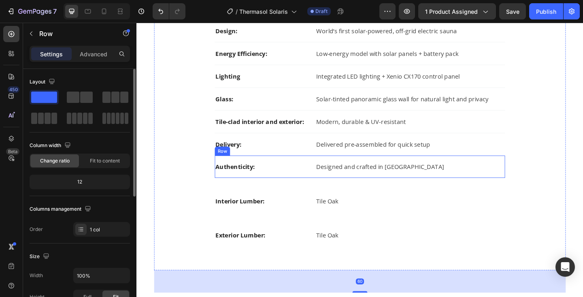
click at [374, 187] on div "Authenticity: Text block Designed and crafted in Finland Text block Row" at bounding box center [380, 179] width 316 height 24
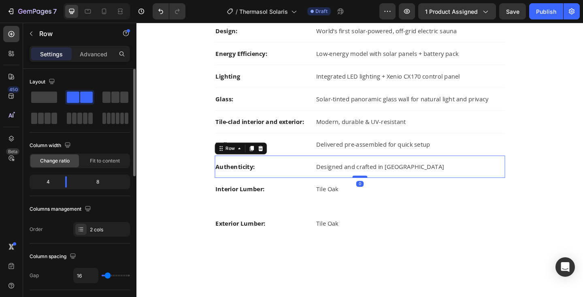
drag, startPoint x: 383, startPoint y: 204, endPoint x: 383, endPoint y: 190, distance: 14.2
click at [383, 190] on div at bounding box center [379, 190] width 16 height 2
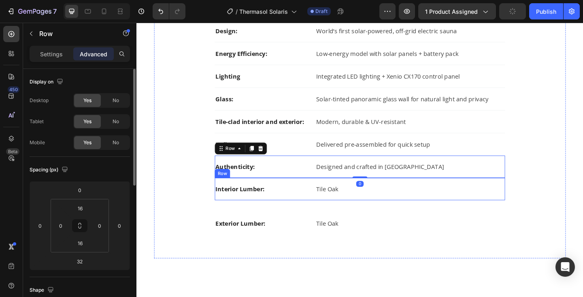
click at [383, 212] on div "Interior Lumber: Text block Tile Oak Text block Row" at bounding box center [380, 204] width 316 height 24
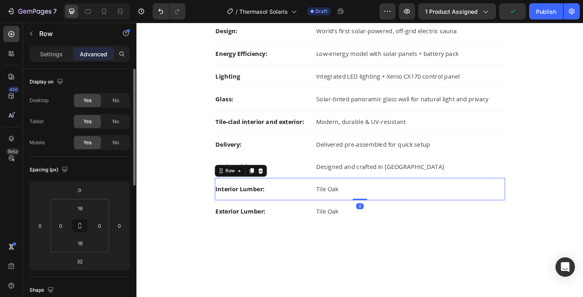
drag, startPoint x: 383, startPoint y: 226, endPoint x: 383, endPoint y: 210, distance: 16.2
click at [383, 210] on div "Interior Lumber: Text block Tile Oak Text block Row 0" at bounding box center [380, 204] width 316 height 24
type input "0"
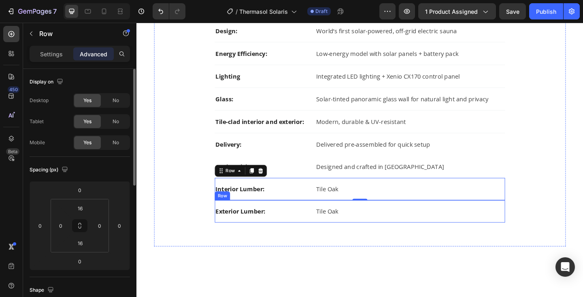
click at [319, 233] on div "Exterior Lumber: Text block Tile Oak Text block Row" at bounding box center [380, 228] width 316 height 24
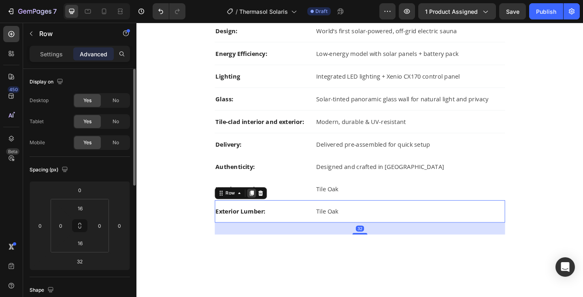
click at [260, 209] on icon at bounding box center [262, 208] width 4 height 6
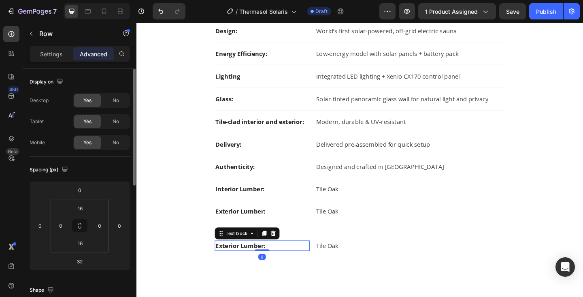
click at [246, 265] on p "Exterior Lumber:" at bounding box center [273, 265] width 102 height 10
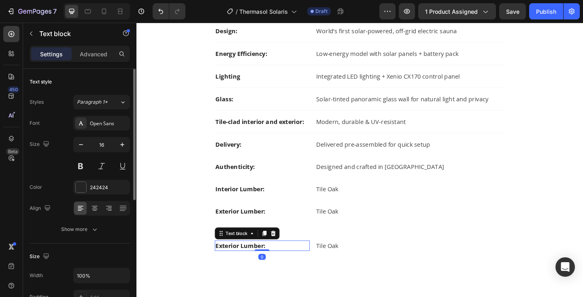
click at [246, 265] on p "Exterior Lumber:" at bounding box center [273, 265] width 102 height 10
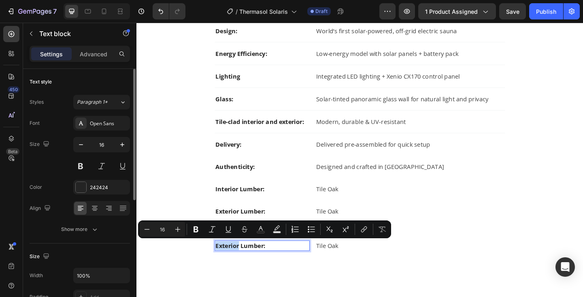
click at [246, 265] on p "Exterior Lumber:" at bounding box center [273, 265] width 102 height 10
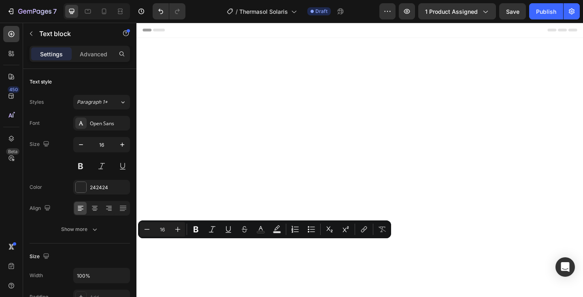
scroll to position [568, 0]
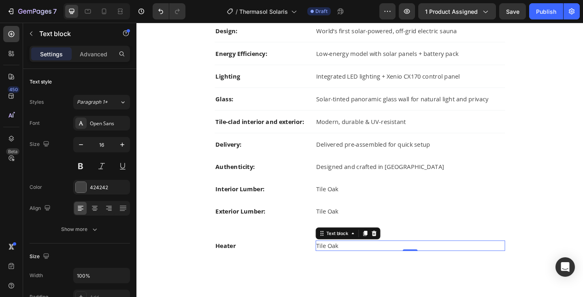
click at [341, 267] on p "Tile Oak" at bounding box center [434, 265] width 205 height 10
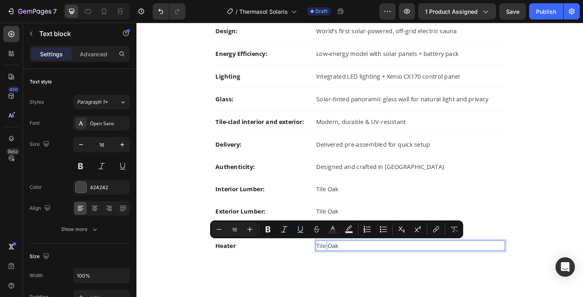
click at [341, 267] on p "Tile Oak" at bounding box center [434, 265] width 205 height 10
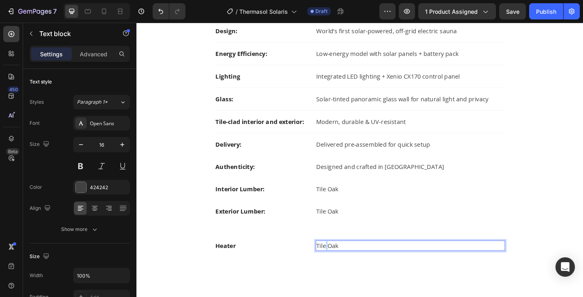
click at [341, 267] on p "Tile Oak" at bounding box center [434, 265] width 205 height 10
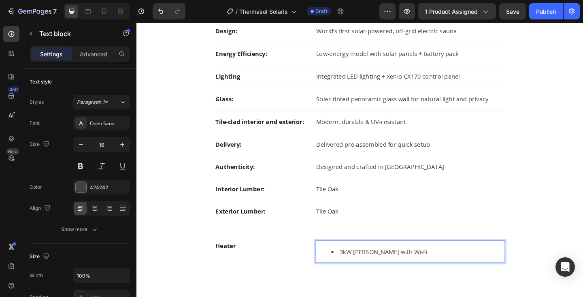
click at [358, 273] on li "3kW KIP with Wi-Fi" at bounding box center [442, 272] width 188 height 10
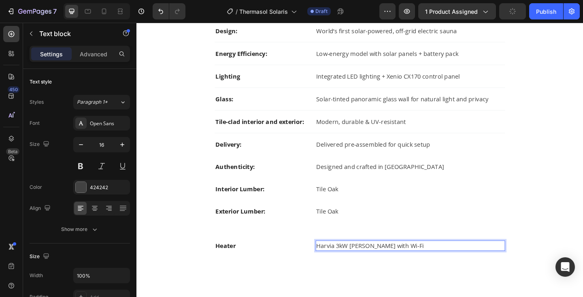
click at [378, 266] on p "Harvia 3kW KIP with Wi-Fi" at bounding box center [434, 265] width 205 height 10
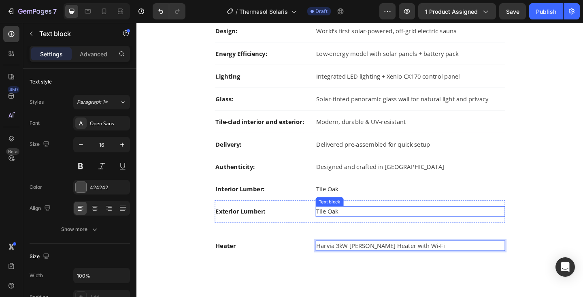
click at [390, 226] on p "Tile Oak" at bounding box center [434, 228] width 205 height 10
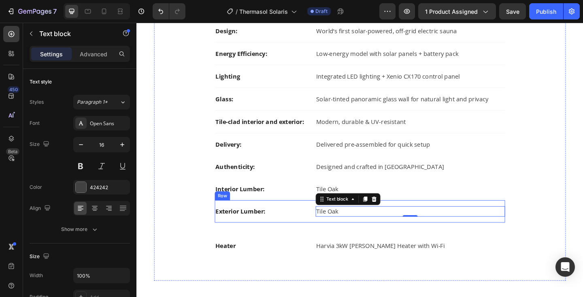
click at [390, 236] on div "Exterior Lumber: Text block Tile Oak Text block 0 Row" at bounding box center [380, 228] width 316 height 24
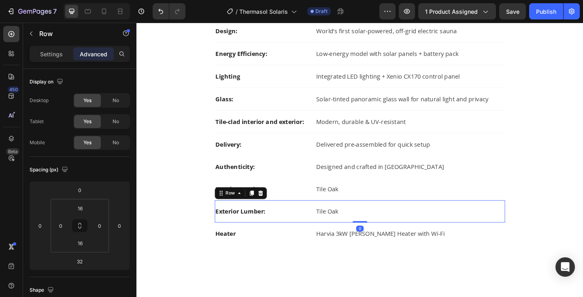
drag, startPoint x: 383, startPoint y: 250, endPoint x: 384, endPoint y: 232, distance: 18.2
click at [384, 232] on div "Exterior Lumber: Text block Tile Oak Text block Row 0" at bounding box center [380, 228] width 316 height 24
type input "0"
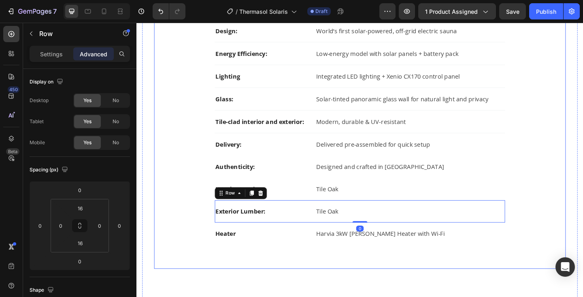
click at [548, 202] on div "Design: Text block World’s first solar-powered, off-grid electric sauna Text bl…" at bounding box center [380, 148] width 422 height 258
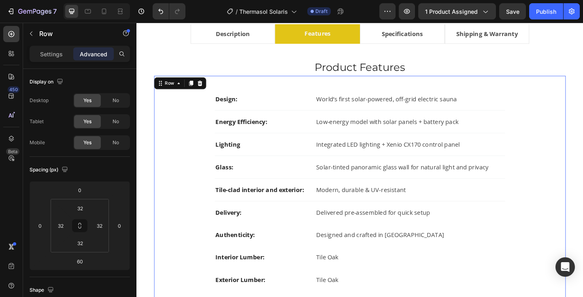
scroll to position [453, 0]
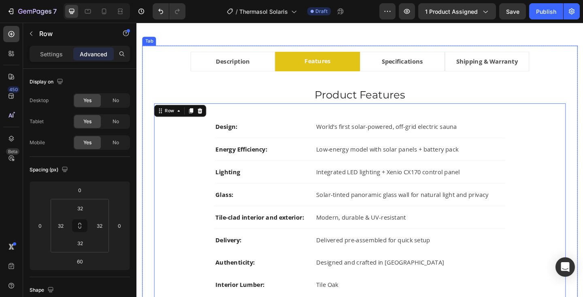
click at [275, 76] on li "Description" at bounding box center [241, 64] width 92 height 21
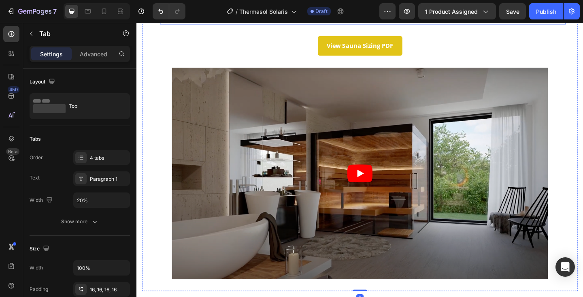
scroll to position [704, 0]
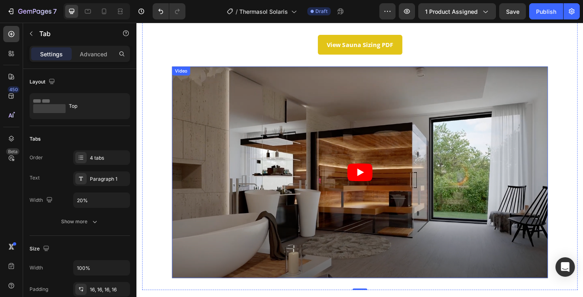
click at [328, 139] on article at bounding box center [379, 185] width 409 height 230
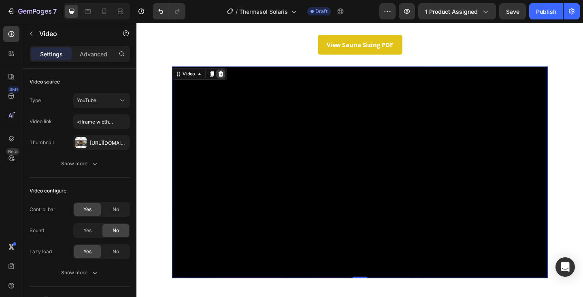
click at [228, 79] on icon at bounding box center [228, 78] width 6 height 6
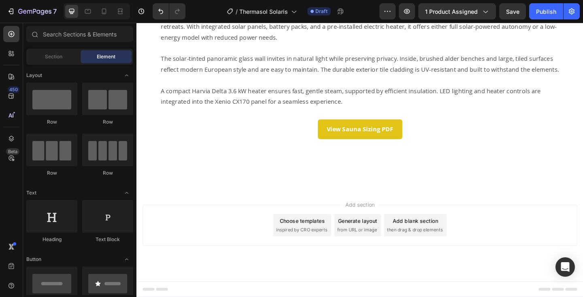
scroll to position [611, 0]
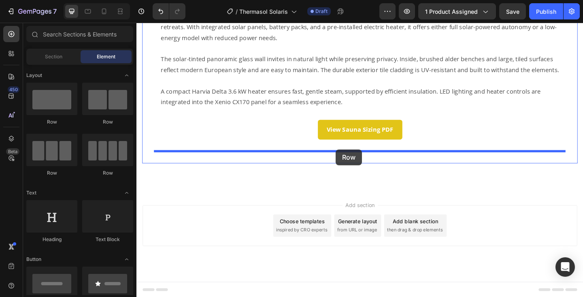
drag, startPoint x: 204, startPoint y: 124, endPoint x: 353, endPoint y: 160, distance: 153.8
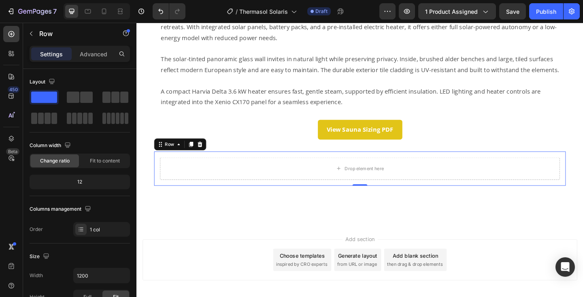
scroll to position [649, 0]
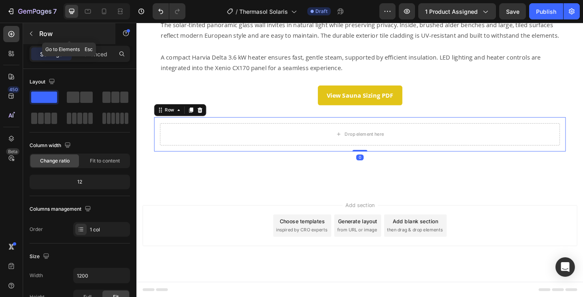
click at [53, 34] on p "Row" at bounding box center [73, 34] width 69 height 10
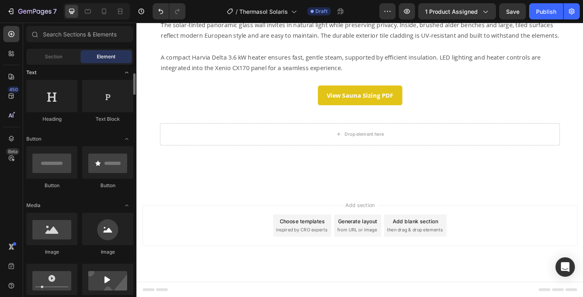
scroll to position [124, 0]
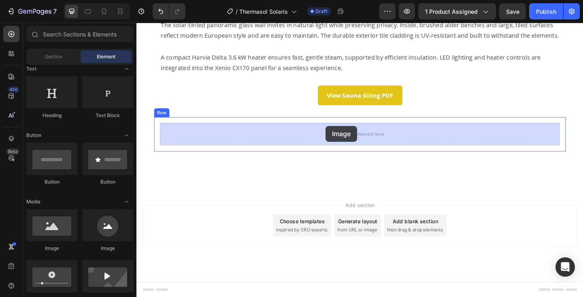
drag, startPoint x: 187, startPoint y: 252, endPoint x: 342, endPoint y: 135, distance: 194.7
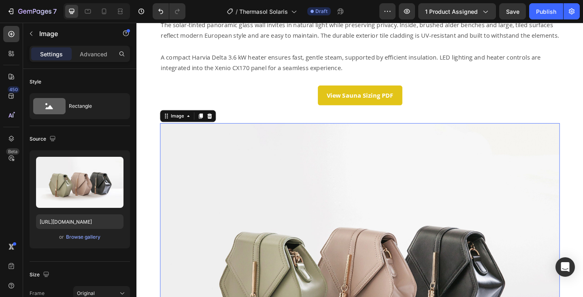
scroll to position [704, 0]
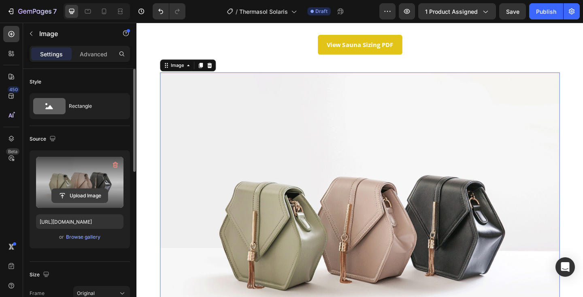
click at [83, 194] on input "file" at bounding box center [80, 196] width 56 height 14
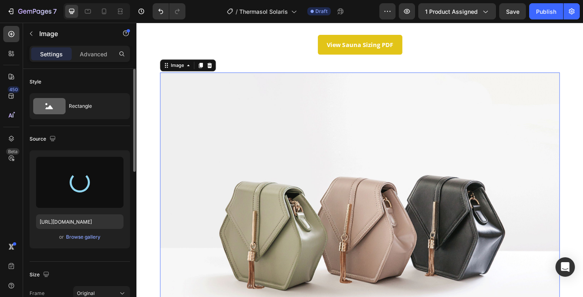
type input "https://cdn.shopify.com/s/files/1/0701/6235/0297/files/gempages_569423599350318…"
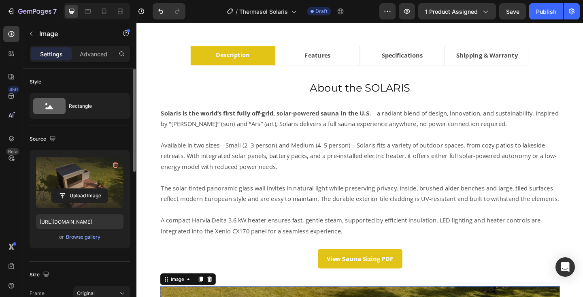
scroll to position [459, 0]
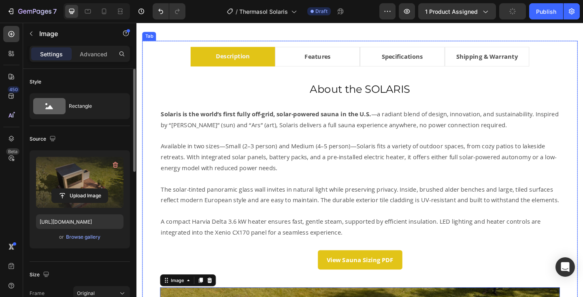
click at [388, 69] on li "Specifications" at bounding box center [426, 59] width 92 height 21
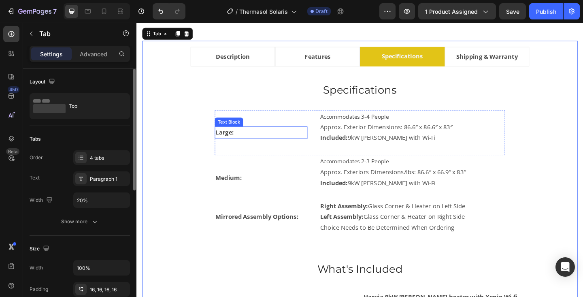
click at [230, 147] on strong "Large:" at bounding box center [232, 142] width 20 height 9
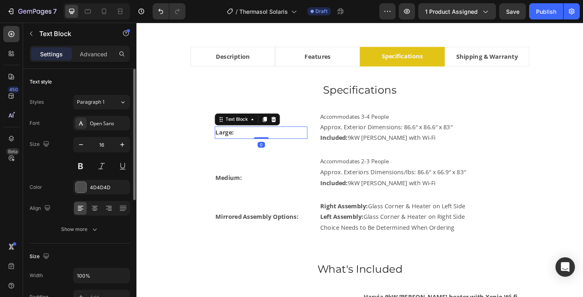
click at [230, 147] on strong "Large:" at bounding box center [232, 142] width 20 height 9
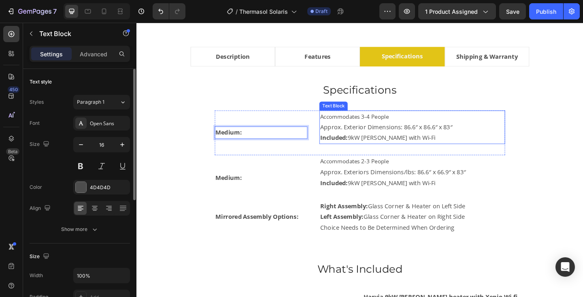
click at [425, 142] on p "Approx. Exterior Dimensions: 86.6″ x 86.6″ x 83″" at bounding box center [436, 136] width 201 height 12
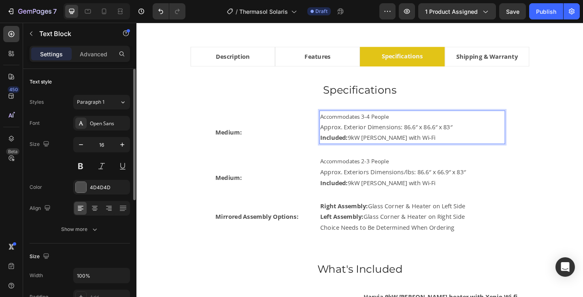
click at [427, 142] on p "Approx. Exterior Dimensions: 86.6″ x 86.6″ x 83″" at bounding box center [436, 136] width 201 height 12
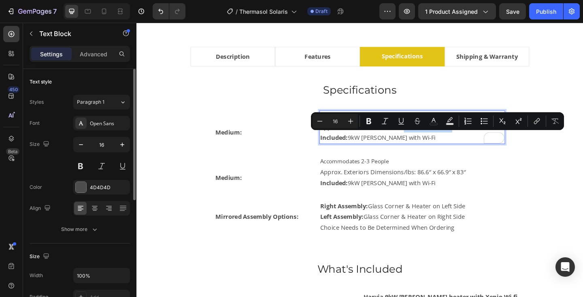
drag, startPoint x: 427, startPoint y: 148, endPoint x: 491, endPoint y: 148, distance: 63.6
click at [491, 142] on p "Approx. Exterior Dimensions: 86.6″ x 86.6″ x 83″" at bounding box center [436, 136] width 201 height 12
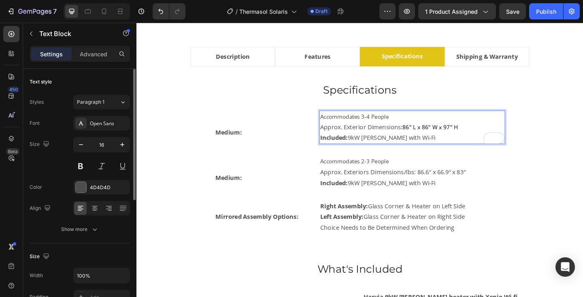
click at [384, 129] on span "Accommodates 3-4 People" at bounding box center [373, 125] width 75 height 8
click at [390, 129] on span "Accommodates 4-4 People" at bounding box center [373, 125] width 75 height 8
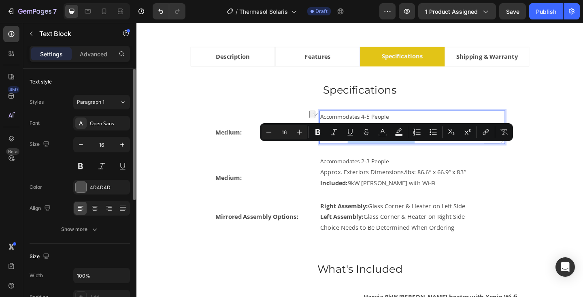
drag, startPoint x: 368, startPoint y: 160, endPoint x: 433, endPoint y: 161, distance: 64.8
click at [433, 154] on p "Included: 9kW Virta with Wi-Fi" at bounding box center [436, 148] width 201 height 12
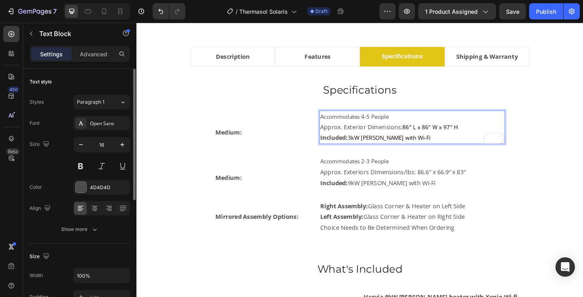
click at [369, 152] on span "3kW KIP with Wi-Fi" at bounding box center [411, 148] width 90 height 8
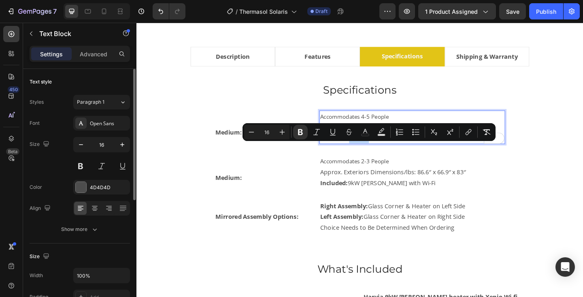
drag, startPoint x: 389, startPoint y: 160, endPoint x: 370, endPoint y: 160, distance: 19.4
click at [370, 152] on strong "Included: Harvia" at bounding box center [362, 147] width 53 height 9
click at [374, 152] on strong "Included: Harvia" at bounding box center [362, 147] width 53 height 9
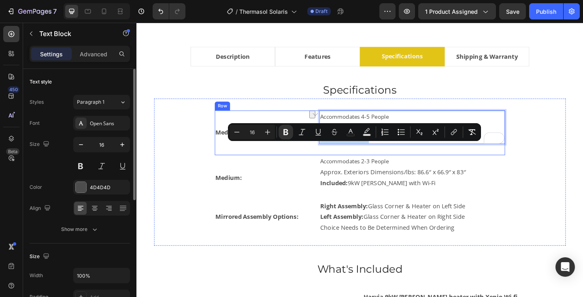
drag, startPoint x: 388, startPoint y: 161, endPoint x: 450, endPoint y: 158, distance: 62.0
click at [330, 162] on div "Medium: Text Block Accommodates 4-5 People Approx. Exterior Dimensions: 86" L x…" at bounding box center [380, 142] width 316 height 49
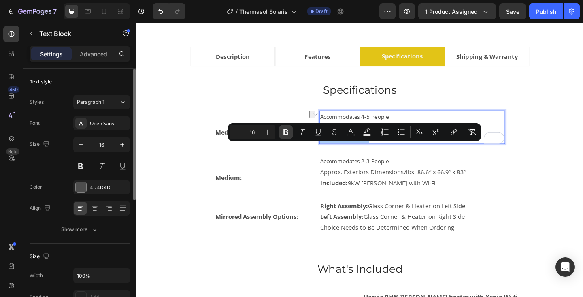
click at [288, 131] on icon "Editor contextual toolbar" at bounding box center [286, 132] width 8 height 8
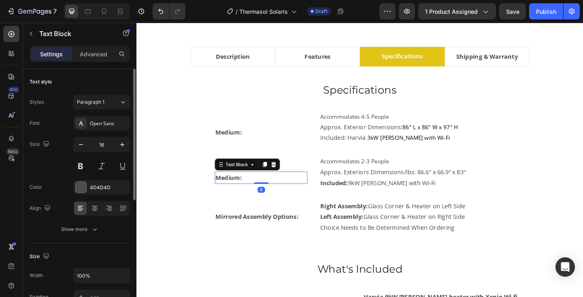
click at [234, 196] on p "Medium:" at bounding box center [271, 192] width 99 height 12
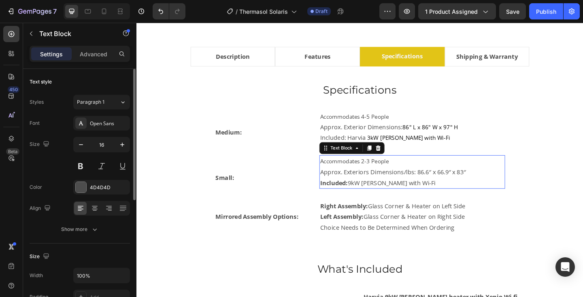
click at [388, 191] on p "Approx. Exteriors Dimensions/lbs: 86.6″ x 66.9″ x 83″" at bounding box center [436, 185] width 201 height 12
click at [434, 191] on p "Approx. Exterior Dimensions/lbs: 86.6″ x 66.9″ x 83″" at bounding box center [436, 185] width 201 height 12
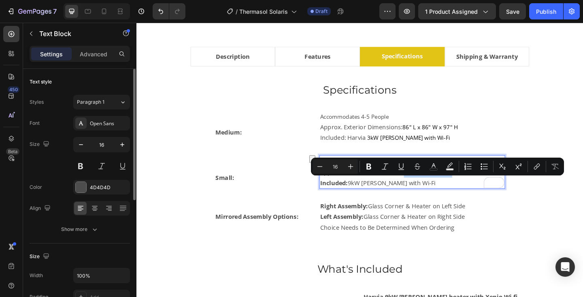
drag, startPoint x: 427, startPoint y: 198, endPoint x: 488, endPoint y: 199, distance: 60.8
click at [488, 191] on p "Approx. Exterior Dimensions: 86.6″ x 66.9″ x 83″" at bounding box center [436, 185] width 201 height 12
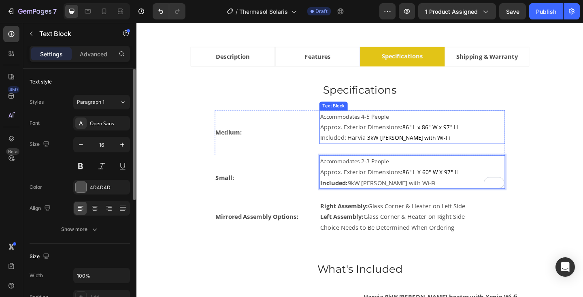
click at [353, 154] on p "Included: Harvia 3kW KIP with Wi-Fi" at bounding box center [436, 148] width 201 height 12
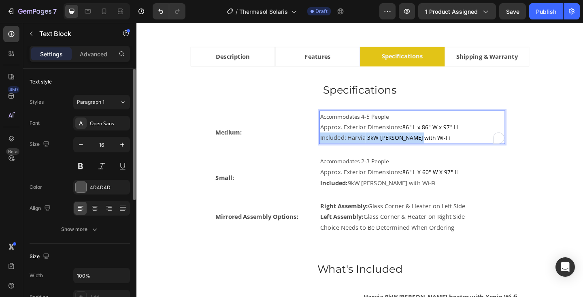
click at [353, 154] on p "Included: Harvia 3kW KIP with Wi-Fi" at bounding box center [436, 148] width 201 height 12
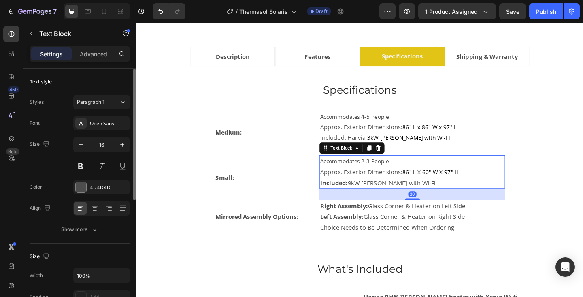
click at [372, 203] on p "Included: 9kW Virta with Wi-Fi" at bounding box center [436, 197] width 201 height 12
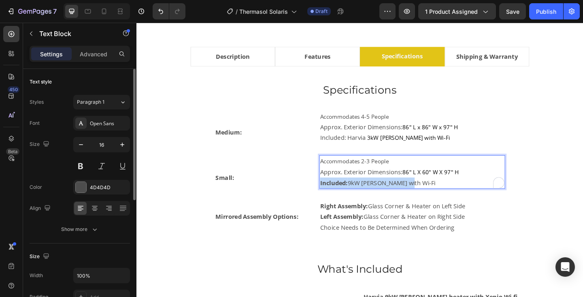
click at [372, 203] on p "Included: 9kW Virta with Wi-Fi" at bounding box center [436, 197] width 201 height 12
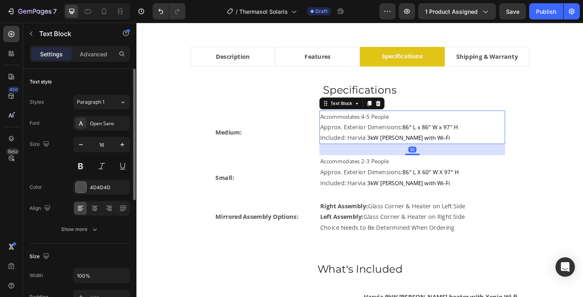
click at [346, 129] on span "Accommodates 4-5 People" at bounding box center [373, 125] width 75 height 8
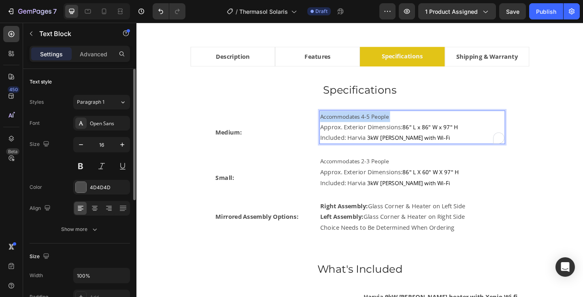
click at [346, 129] on span "Accommodates 4-5 People" at bounding box center [373, 125] width 75 height 8
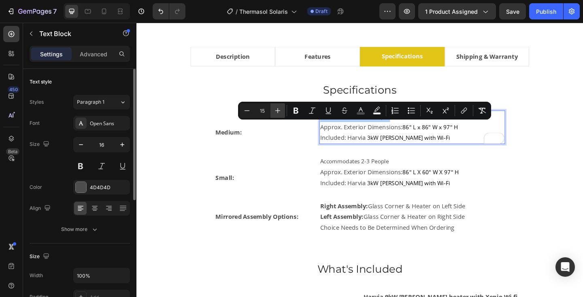
click at [278, 113] on icon "Editor contextual toolbar" at bounding box center [278, 111] width 8 height 8
type input "16"
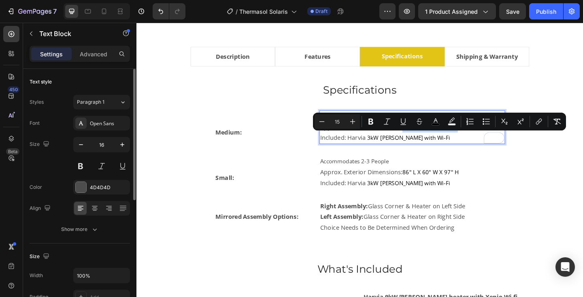
drag, startPoint x: 427, startPoint y: 149, endPoint x: 497, endPoint y: 147, distance: 70.1
click at [497, 142] on p "Approx. Exterior Dimensions: 86" L x 86" W x 97" H" at bounding box center [436, 136] width 201 height 12
click at [352, 123] on icon "Editor contextual toolbar" at bounding box center [353, 121] width 8 height 8
type input "16"
click at [440, 120] on button "color" at bounding box center [436, 121] width 15 height 15
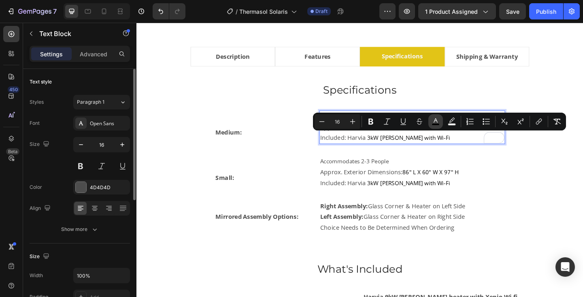
type input "000000"
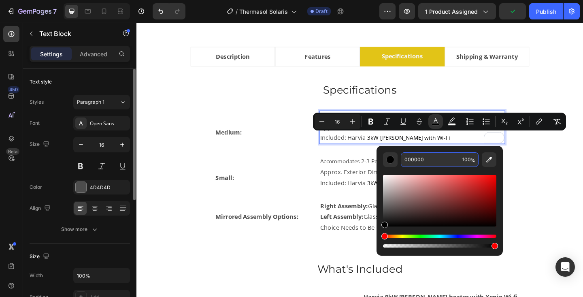
click at [424, 163] on input "000000" at bounding box center [430, 159] width 58 height 15
type input "424242"
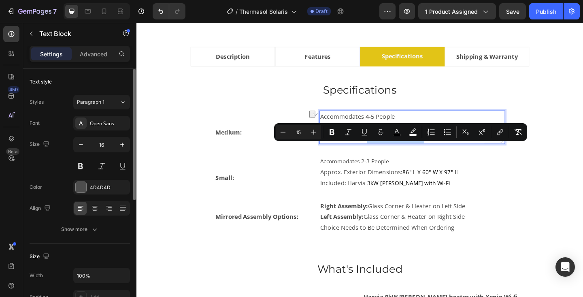
drag, startPoint x: 387, startPoint y: 159, endPoint x: 450, endPoint y: 160, distance: 63.2
click at [450, 154] on p "Included: Harvia 3kW KIP with Wi-Fi" at bounding box center [436, 148] width 201 height 12
click at [313, 133] on icon "Editor contextual toolbar" at bounding box center [314, 132] width 8 height 8
type input "16"
click at [397, 133] on icon "Editor contextual toolbar" at bounding box center [397, 132] width 8 height 8
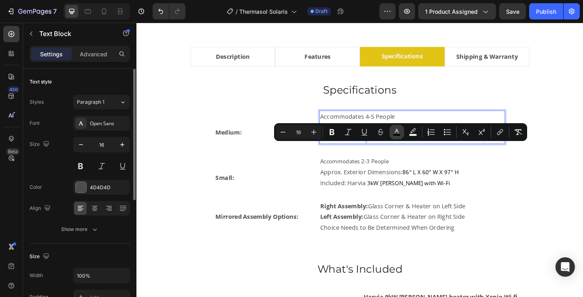
type input "000000"
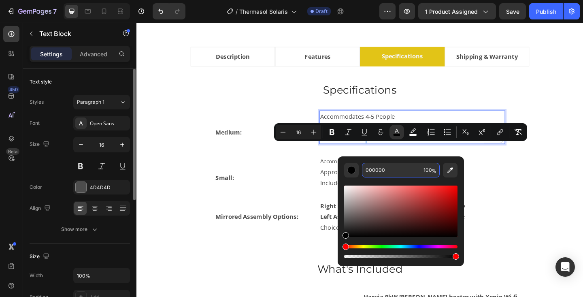
click at [394, 171] on input "000000" at bounding box center [391, 170] width 58 height 15
type input "424242"
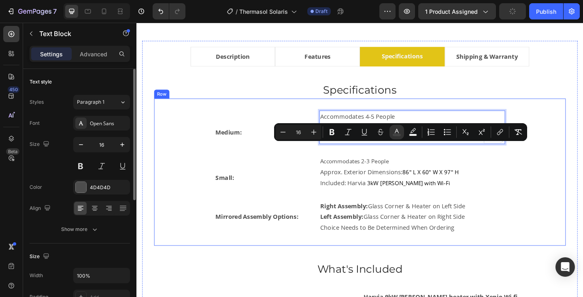
click at [550, 198] on div "Medium: Text Block Accommodates 4-5 People Approx. Exterior Dimensions: 86" L x…" at bounding box center [380, 185] width 422 height 134
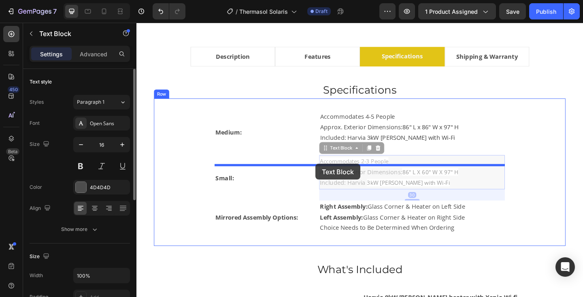
drag, startPoint x: 450, startPoint y: 207, endPoint x: 331, endPoint y: 176, distance: 122.3
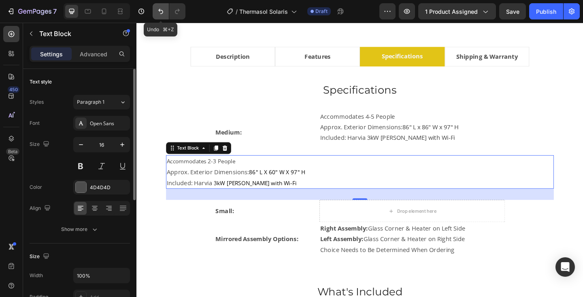
click at [164, 9] on icon "Undo/Redo" at bounding box center [161, 11] width 8 height 8
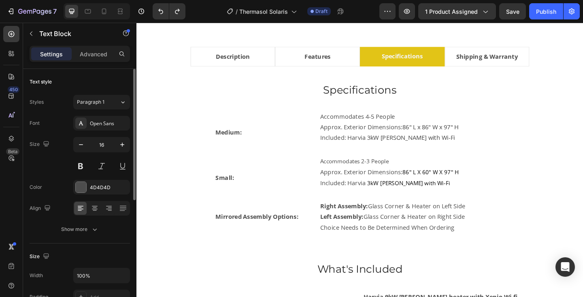
click at [357, 177] on span "Accommodates 2-3 People" at bounding box center [373, 173] width 75 height 8
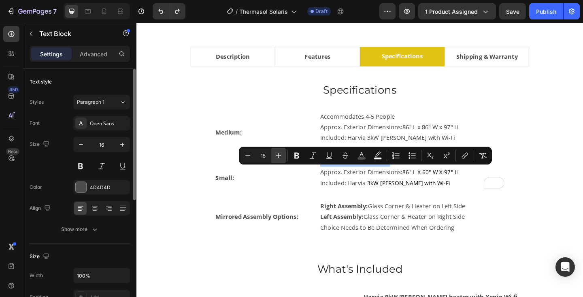
click at [280, 156] on icon "Editor contextual toolbar" at bounding box center [279, 155] width 8 height 8
type input "16"
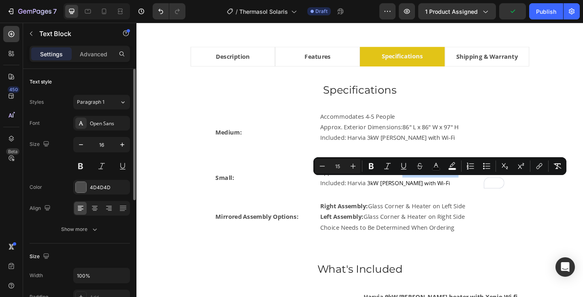
drag, startPoint x: 427, startPoint y: 197, endPoint x: 488, endPoint y: 194, distance: 61.3
click at [488, 191] on p "Approx. Exterior Dimensions: 86" L X 60" W X 97" H" at bounding box center [436, 185] width 201 height 12
click at [352, 165] on icon "Editor contextual toolbar" at bounding box center [353, 166] width 8 height 8
type input "16"
click at [435, 167] on icon "Editor contextual toolbar" at bounding box center [436, 166] width 8 height 8
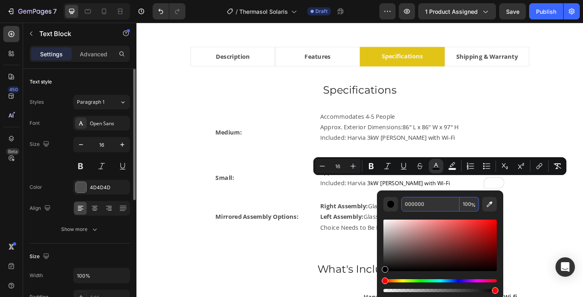
click at [429, 203] on input "000000" at bounding box center [430, 204] width 58 height 15
type input "424242"
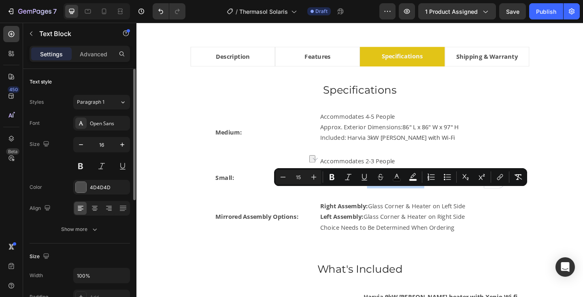
drag, startPoint x: 388, startPoint y: 208, endPoint x: 444, endPoint y: 210, distance: 56.0
click at [444, 203] on p "Included: Harvia 3kW KIP with Wi-Fi" at bounding box center [436, 197] width 201 height 12
click at [312, 178] on icon "Editor contextual toolbar" at bounding box center [314, 177] width 8 height 8
type input "16"
click at [395, 177] on icon "Editor contextual toolbar" at bounding box center [397, 177] width 8 height 8
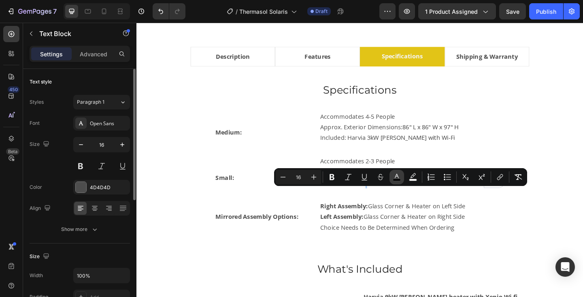
type input "000000"
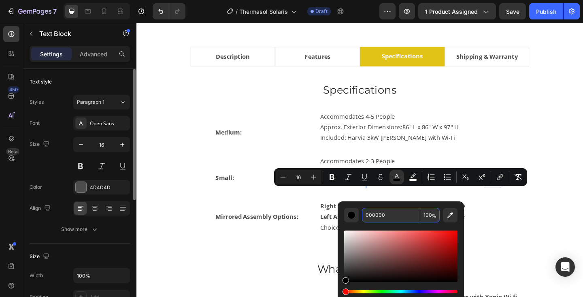
click at [392, 215] on input "000000" at bounding box center [391, 215] width 58 height 15
type input "424242"
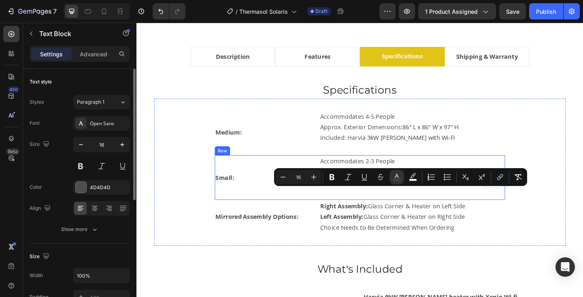
click at [484, 215] on div "Accommodates 2-3 People Approx. Exterior Dimensions: 86" L X 60" W X 97" H Incl…" at bounding box center [436, 191] width 202 height 49
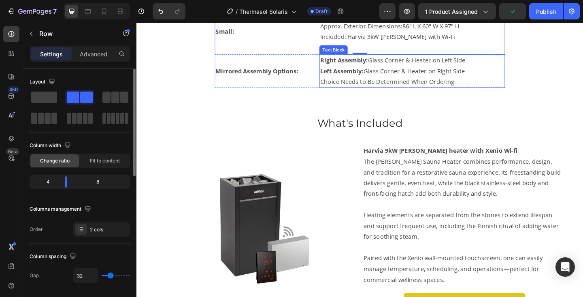
scroll to position [642, 0]
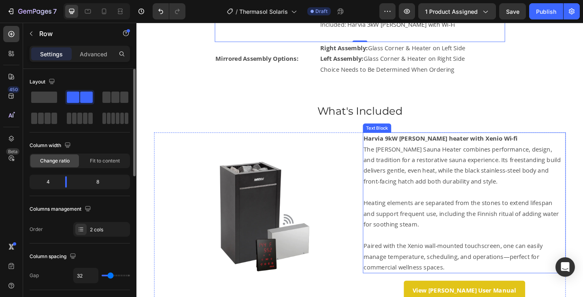
click at [404, 151] on strong "Harvia 9kW Virta heater with Xenio Wi-fi" at bounding box center [467, 148] width 167 height 9
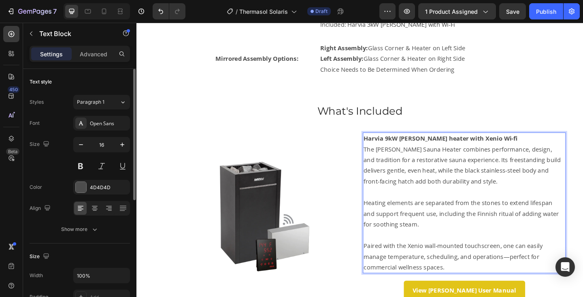
click at [404, 151] on strong "Harvia 9kW Virta heater with Xenio Wi-fi" at bounding box center [467, 148] width 167 height 9
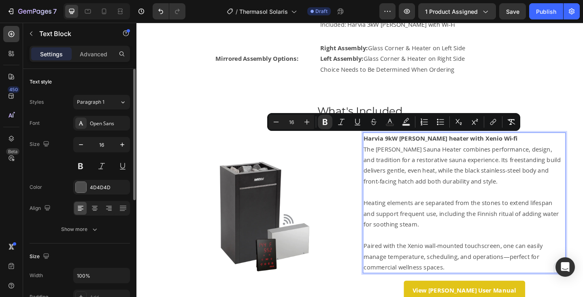
click at [409, 156] on p "The Virta Sauna Heater combines performance, design, and tradition for a restor…" at bounding box center [493, 178] width 219 height 47
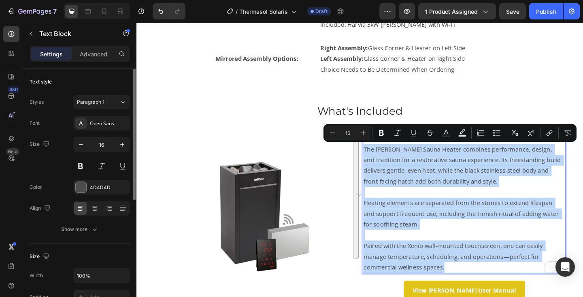
drag, startPoint x: 384, startPoint y: 159, endPoint x: 539, endPoint y: 288, distance: 201.3
click at [539, 288] on div "Harvia 9kW Virta heater with Xenio Wi-fi The Virta Sauna Heater combines perfor…" at bounding box center [493, 218] width 221 height 153
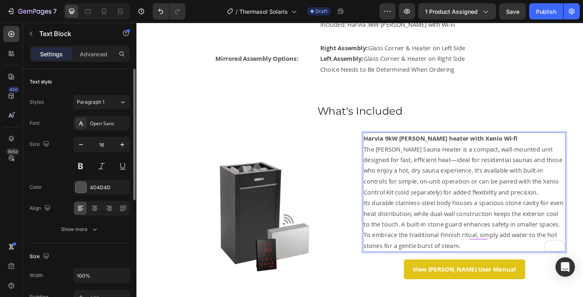
click at [558, 196] on p "The KIP Sauna Heater is a compact, wall-mounted unit designed for fast, efficie…" at bounding box center [493, 184] width 219 height 58
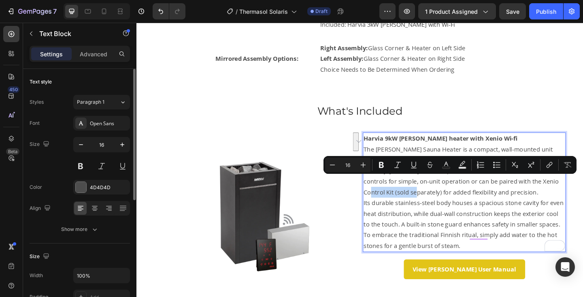
drag, startPoint x: 558, startPoint y: 196, endPoint x: 418, endPoint y: 208, distance: 140.3
click at [418, 208] on p "The KIP Sauna Heater is a compact, wall-mounted unit designed for fast, efficie…" at bounding box center [493, 184] width 219 height 58
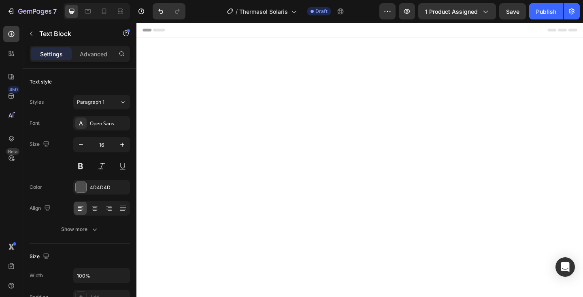
scroll to position [642, 0]
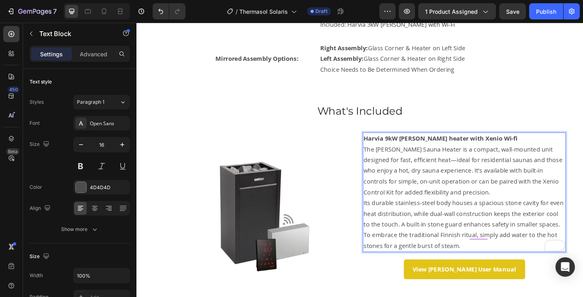
click at [464, 205] on p "The KIP Sauna Heater is a compact, wall-mounted unit designed for fast, efficie…" at bounding box center [493, 184] width 219 height 58
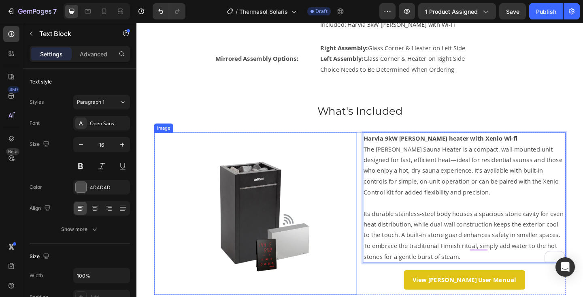
click at [262, 197] on img at bounding box center [266, 230] width 177 height 177
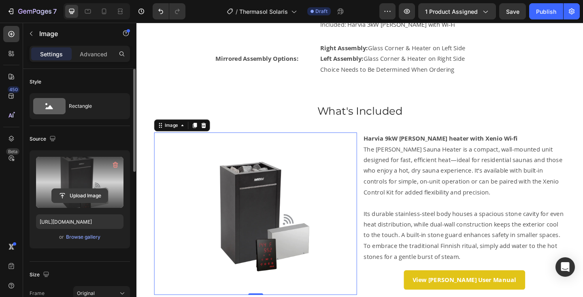
click at [80, 192] on input "file" at bounding box center [80, 196] width 56 height 14
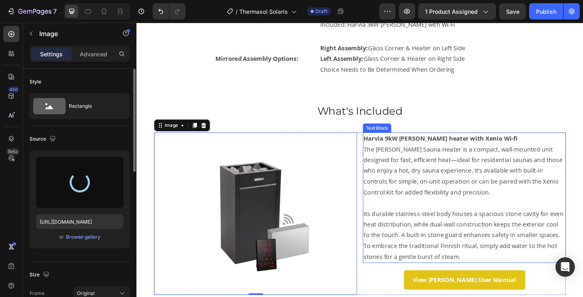
type input "https://cdn.shopify.com/s/files/1/0701/6235/0297/files/gempages_569423599350318…"
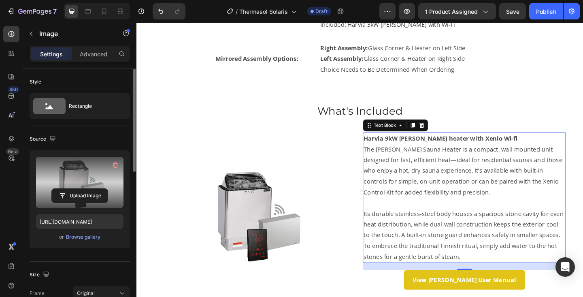
click at [409, 148] on strong "Harvia 9kW [PERSON_NAME] heater with Xenio Wi-fi" at bounding box center [467, 148] width 167 height 9
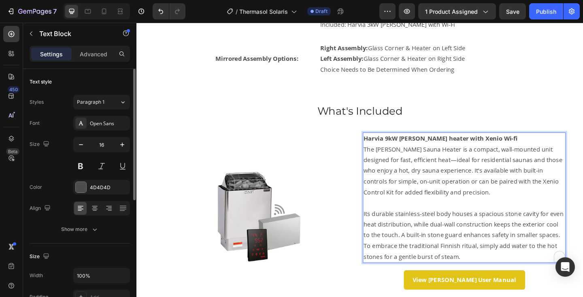
click at [410, 149] on strong "Harvia 9kW [PERSON_NAME] heater with Xenio Wi-fi" at bounding box center [467, 148] width 167 height 9
click at [437, 148] on strong "Harvia 3kW Virta heater with Xenio Wi-fi" at bounding box center [467, 148] width 167 height 9
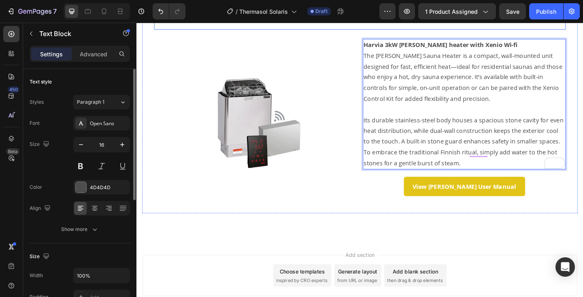
scroll to position [759, 0]
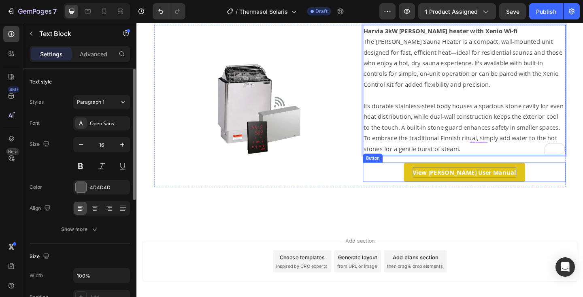
click at [483, 184] on strong "View Virta User Manual" at bounding box center [493, 185] width 113 height 9
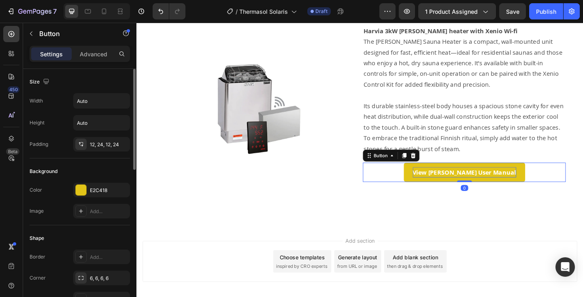
click at [483, 184] on strong "View Virta User Manual" at bounding box center [493, 185] width 113 height 9
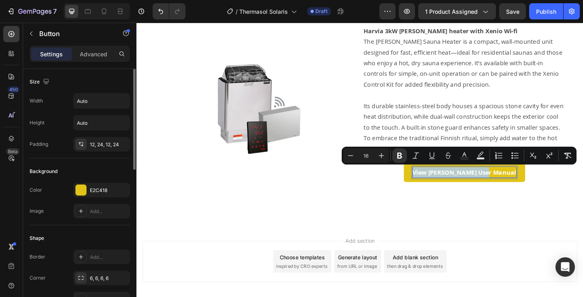
click at [487, 185] on strong "View Virta User Manual" at bounding box center [493, 185] width 113 height 9
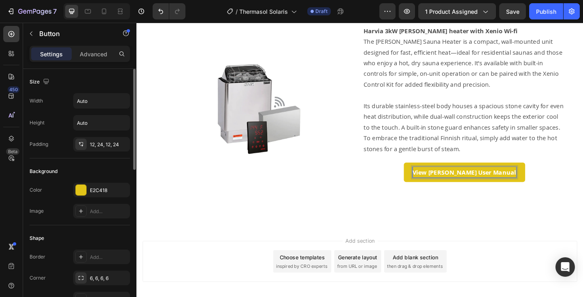
click at [450, 184] on button "View Kip User Manual" at bounding box center [493, 185] width 132 height 21
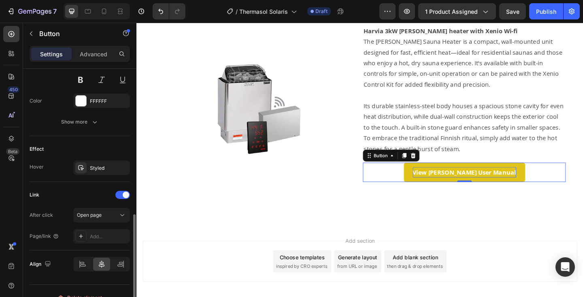
scroll to position [359, 0]
click at [100, 236] on div "Add..." at bounding box center [109, 236] width 38 height 7
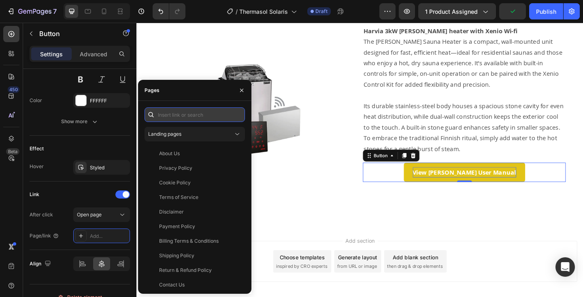
click at [166, 119] on input "text" at bounding box center [195, 114] width 100 height 15
paste input "https://cdn.shopify.com/s/files/1/0914/5958/4370/files/Harvia_Kip_Heater_Manual…"
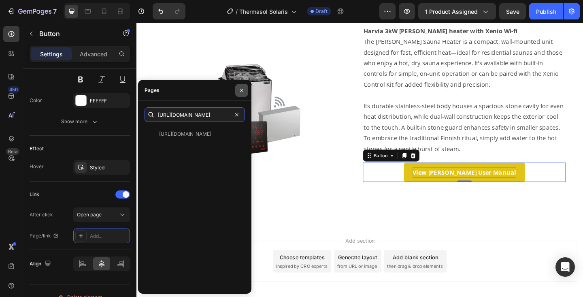
type input "https://cdn.shopify.com/s/files/1/0914/5958/4370/files/Harvia_Kip_Heater_Manual…"
click at [240, 87] on icon "button" at bounding box center [242, 90] width 6 height 6
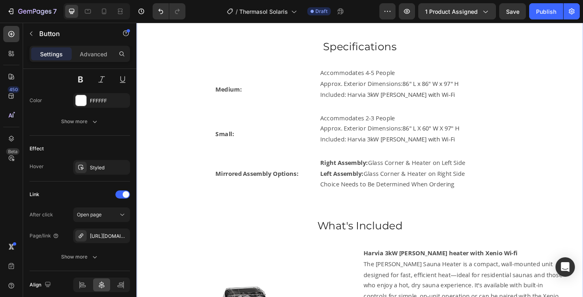
scroll to position [512, 0]
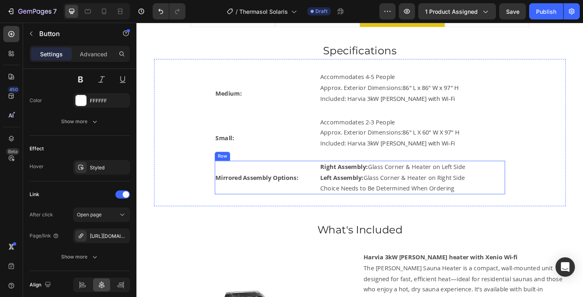
click at [329, 178] on div "Mirrored Assembly Options: Text Block Right Assembly: Glass Corner & Heater on …" at bounding box center [380, 191] width 316 height 36
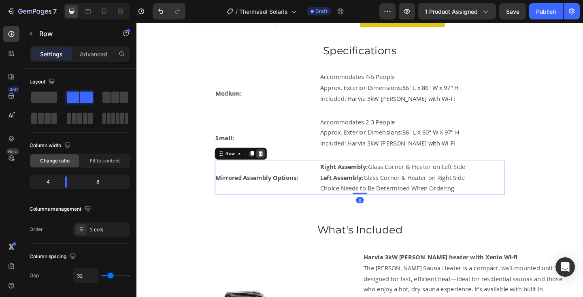
click at [271, 162] on icon at bounding box center [271, 165] width 6 height 6
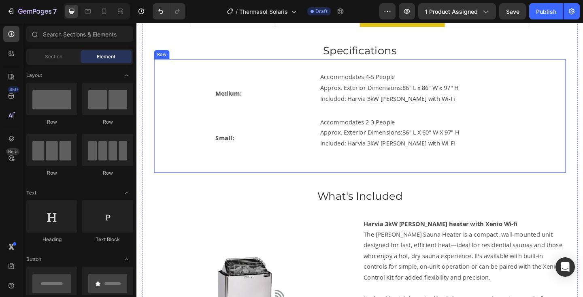
click at [391, 178] on div "Medium: Text Block Accommodates 4-5 People Approx. Exterior Dimensions: 86" L x…" at bounding box center [380, 124] width 448 height 124
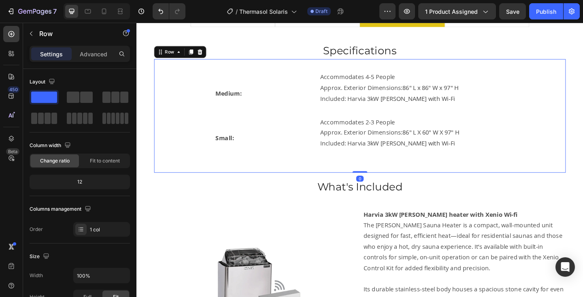
drag, startPoint x: 382, startPoint y: 194, endPoint x: 383, endPoint y: 178, distance: 16.2
click at [383, 178] on div "Medium: Text Block Accommodates 4-5 People Approx. Exterior Dimensions: 86" L x…" at bounding box center [380, 124] width 448 height 124
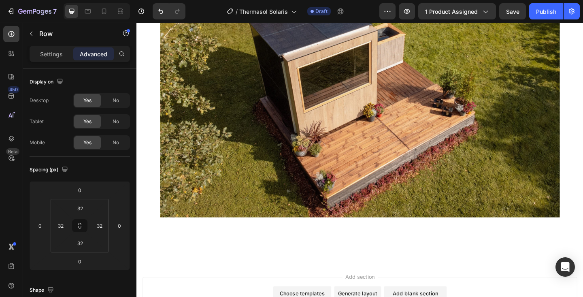
scroll to position [917, 0]
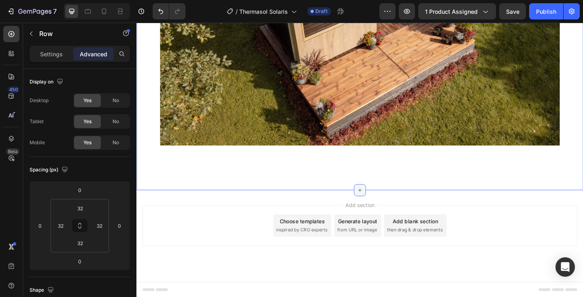
click at [379, 198] on div at bounding box center [379, 204] width 13 height 13
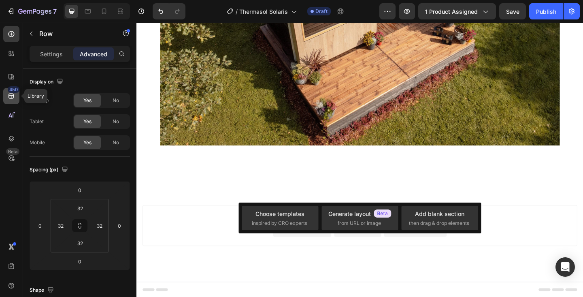
click at [17, 99] on div "450" at bounding box center [11, 96] width 16 height 16
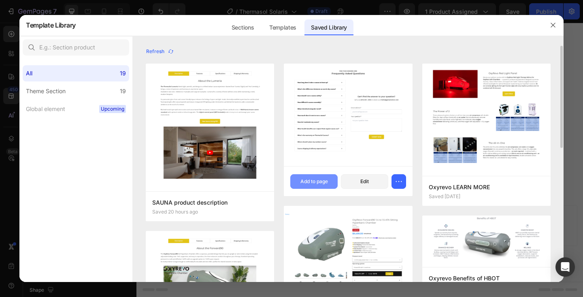
click at [323, 181] on div "Add to page" at bounding box center [315, 181] width 28 height 7
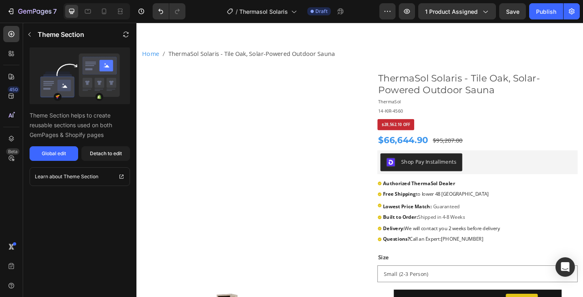
scroll to position [0, 0]
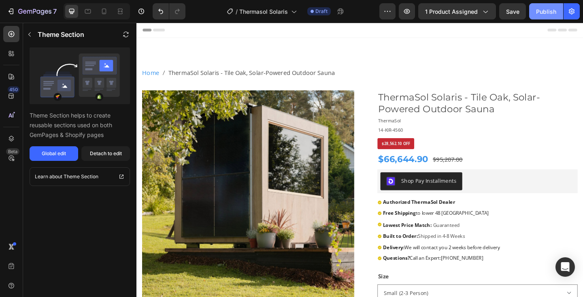
click at [545, 14] on div "Publish" at bounding box center [546, 11] width 20 height 9
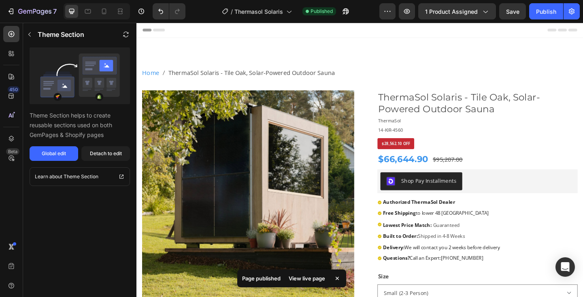
click at [309, 277] on div "View live page" at bounding box center [307, 278] width 46 height 11
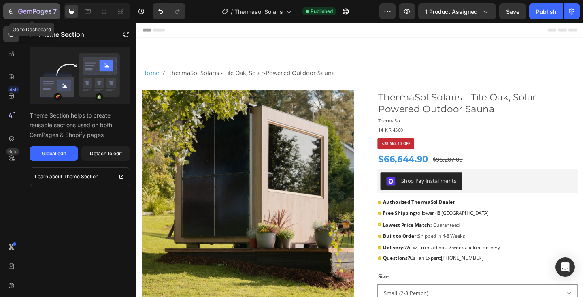
click at [35, 9] on icon "button" at bounding box center [34, 11] width 3 height 5
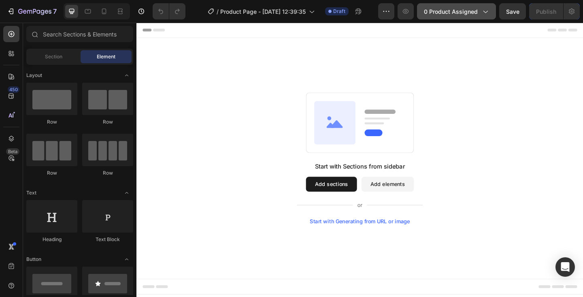
click at [490, 14] on button "0 product assigned" at bounding box center [456, 11] width 79 height 16
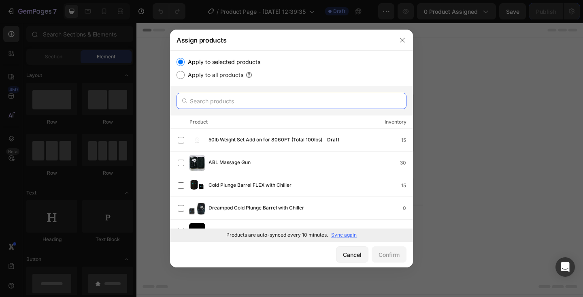
click at [236, 100] on input "text" at bounding box center [292, 101] width 230 height 16
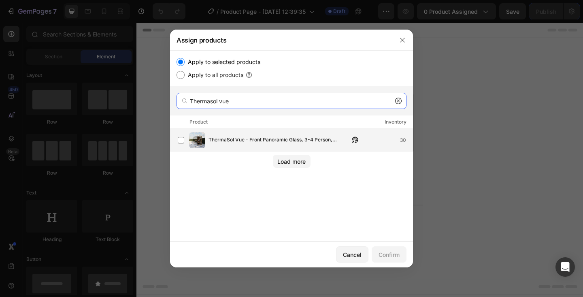
type input "Thermasol vue"
click at [224, 143] on span "ThermaSol Vue - Front Panoramic Glass, 3-4 Person, Outdoor Sauna" at bounding box center [279, 140] width 141 height 9
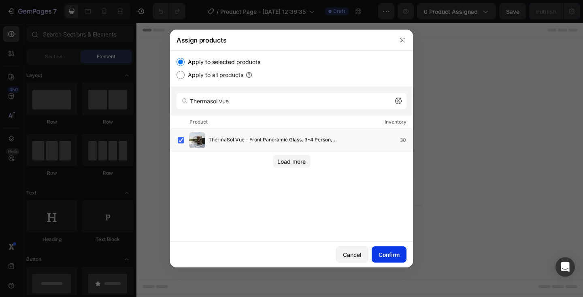
click at [384, 253] on div "Confirm" at bounding box center [389, 254] width 21 height 9
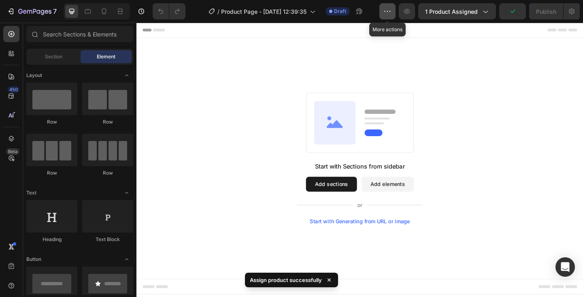
click at [386, 14] on icon "button" at bounding box center [388, 11] width 8 height 8
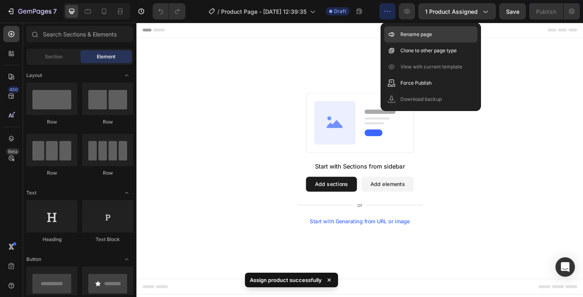
click at [401, 35] on p "Rename page" at bounding box center [417, 34] width 32 height 8
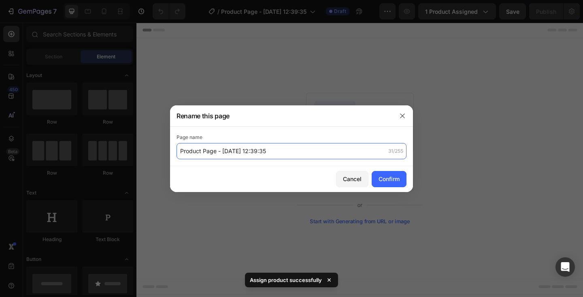
click at [217, 154] on input "Product Page - [DATE] 12:39:35" at bounding box center [292, 151] width 230 height 16
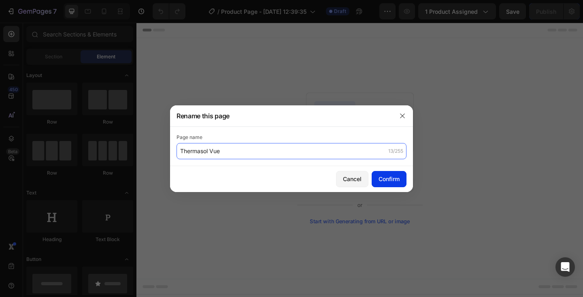
type input "Thermasol Vue"
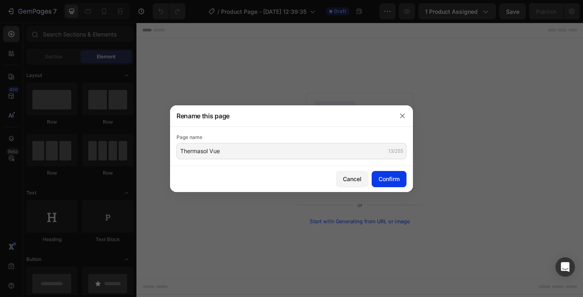
click at [379, 177] on div "Confirm" at bounding box center [389, 179] width 21 height 9
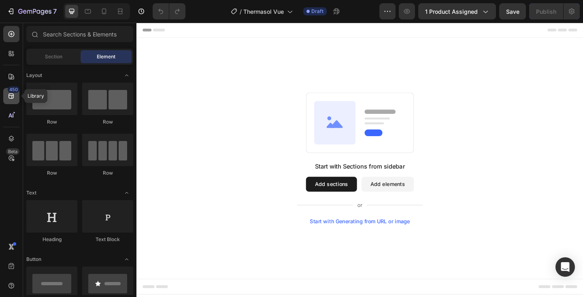
click at [10, 98] on icon at bounding box center [11, 96] width 5 height 5
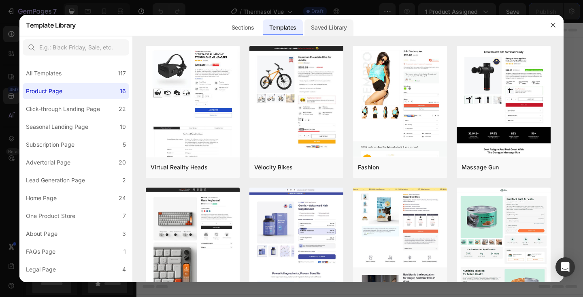
click at [316, 24] on div "Saved Library" at bounding box center [329, 27] width 49 height 16
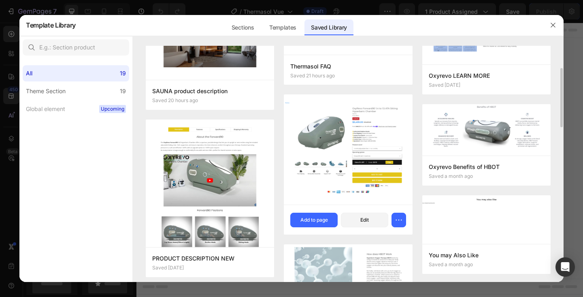
scroll to position [115, 0]
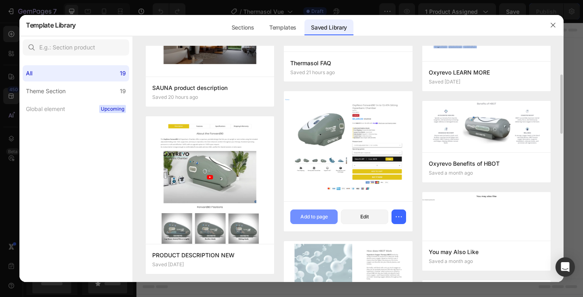
click at [324, 214] on div "Add to page" at bounding box center [315, 216] width 28 height 7
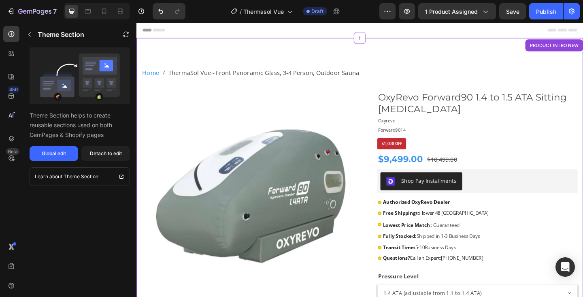
scroll to position [17, 0]
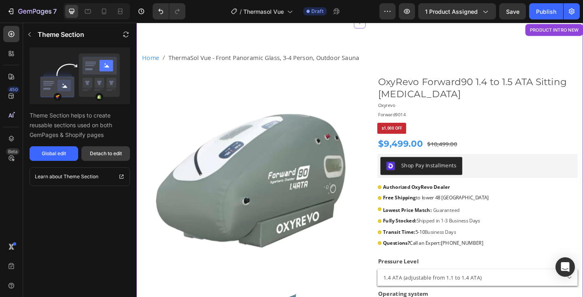
click at [120, 153] on div "Detach to edit" at bounding box center [106, 153] width 32 height 7
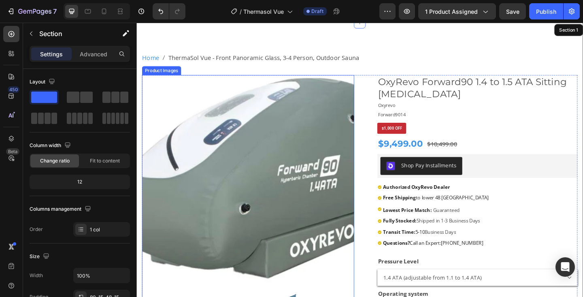
click at [262, 164] on img at bounding box center [258, 195] width 231 height 231
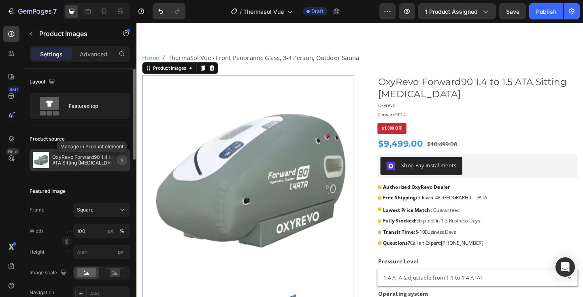
click at [121, 159] on icon "button" at bounding box center [122, 160] width 6 height 6
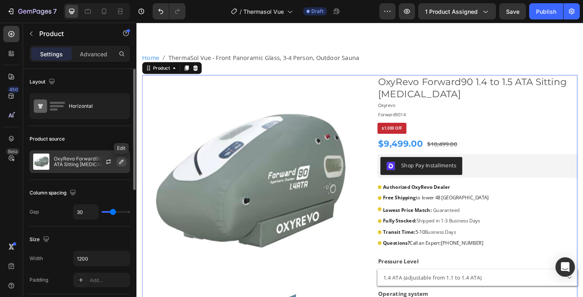
click at [122, 161] on icon "button" at bounding box center [121, 162] width 4 height 4
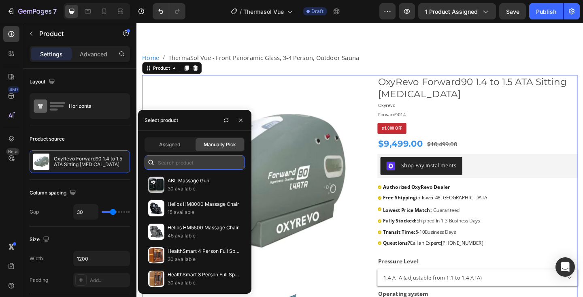
click at [180, 165] on input "text" at bounding box center [195, 162] width 100 height 15
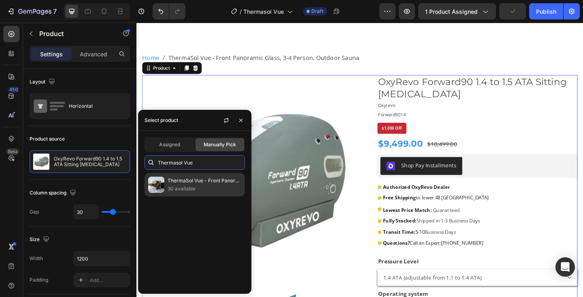
type input "Thermasol Vue"
click at [181, 178] on p "ThermaSol Vue - Front Panoramic Glass, 3-4 Person, Outdoor Sauna" at bounding box center [205, 181] width 74 height 8
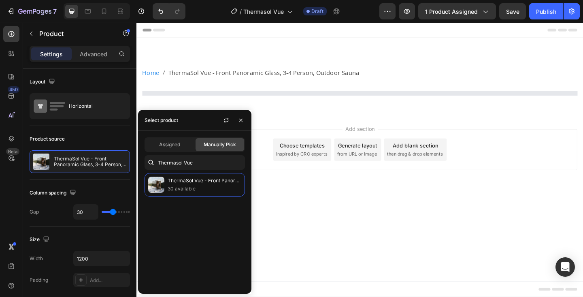
scroll to position [0, 0]
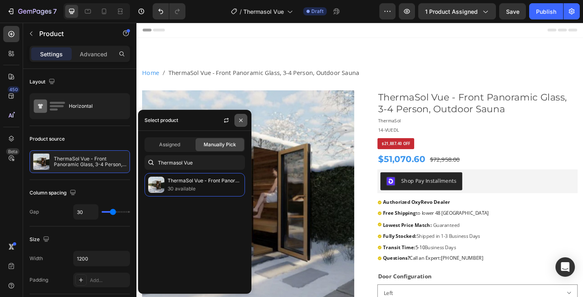
drag, startPoint x: 240, startPoint y: 119, endPoint x: 145, endPoint y: 137, distance: 97.3
click at [240, 119] on icon "button" at bounding box center [241, 120] width 6 height 6
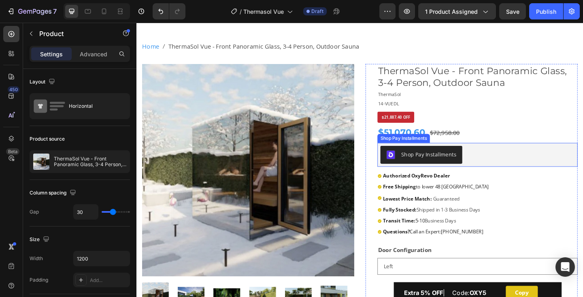
scroll to position [2, 0]
